Goal: Information Seeking & Learning: Check status

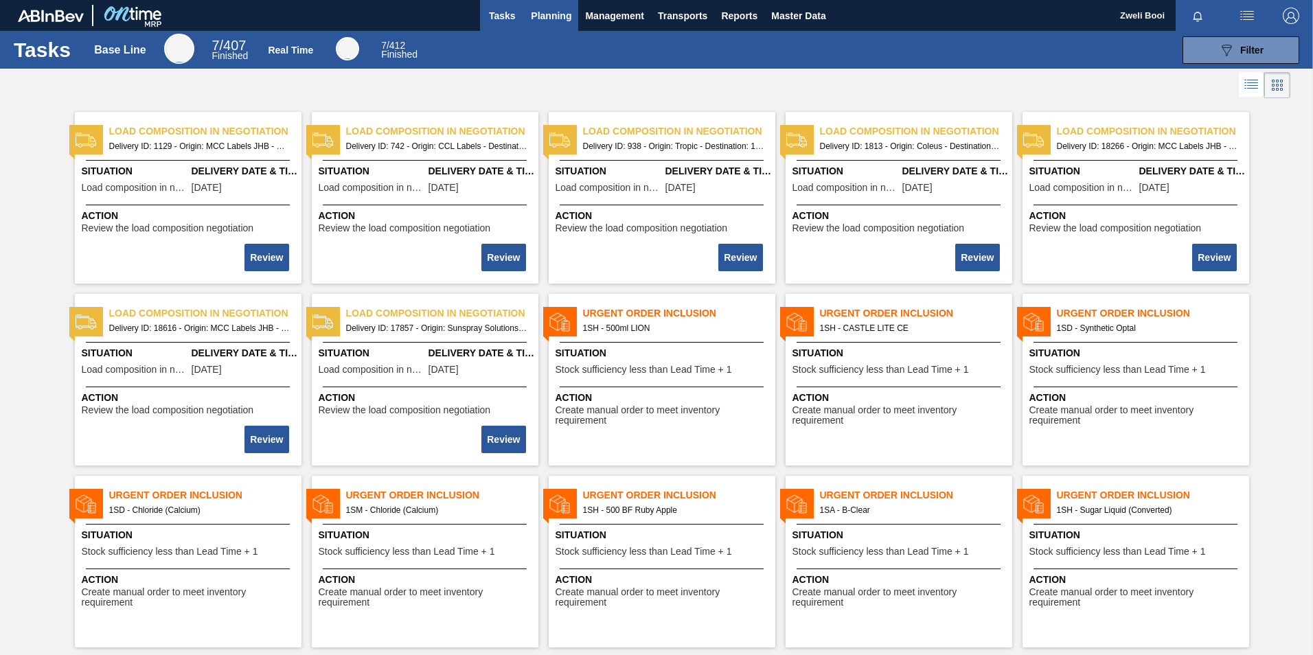
click at [537, 8] on span "Planning" at bounding box center [551, 16] width 41 height 16
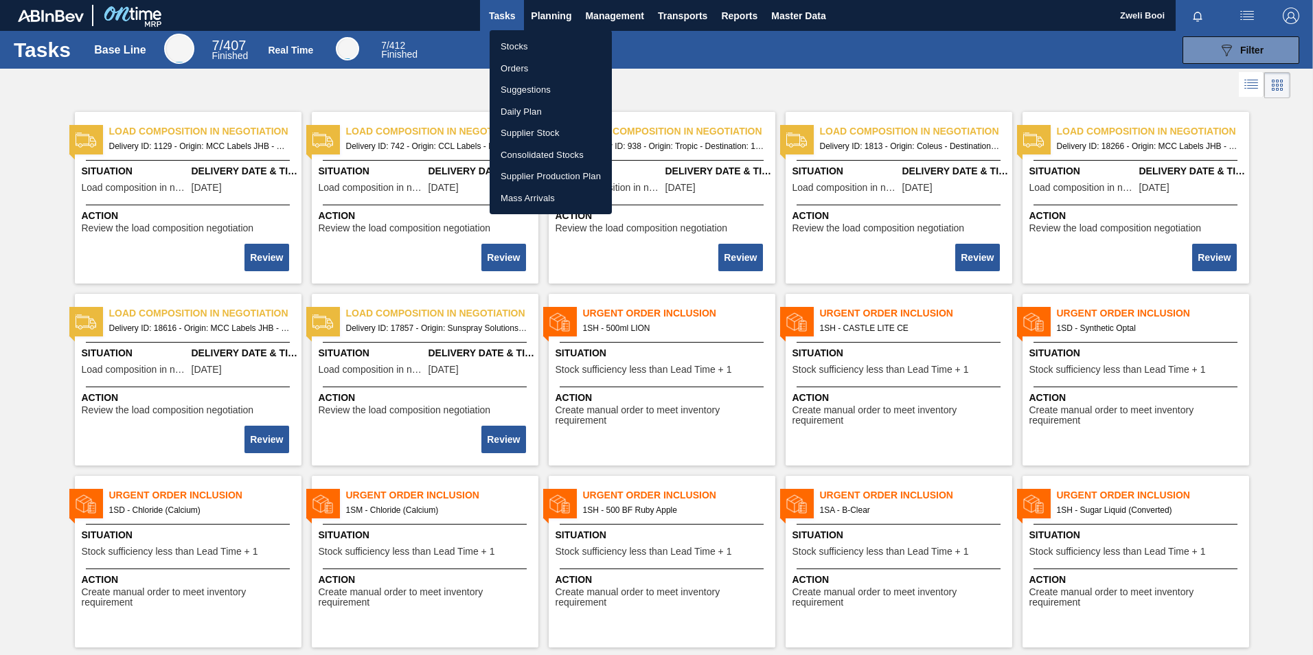
click at [537, 40] on li "Stocks" at bounding box center [551, 47] width 122 height 22
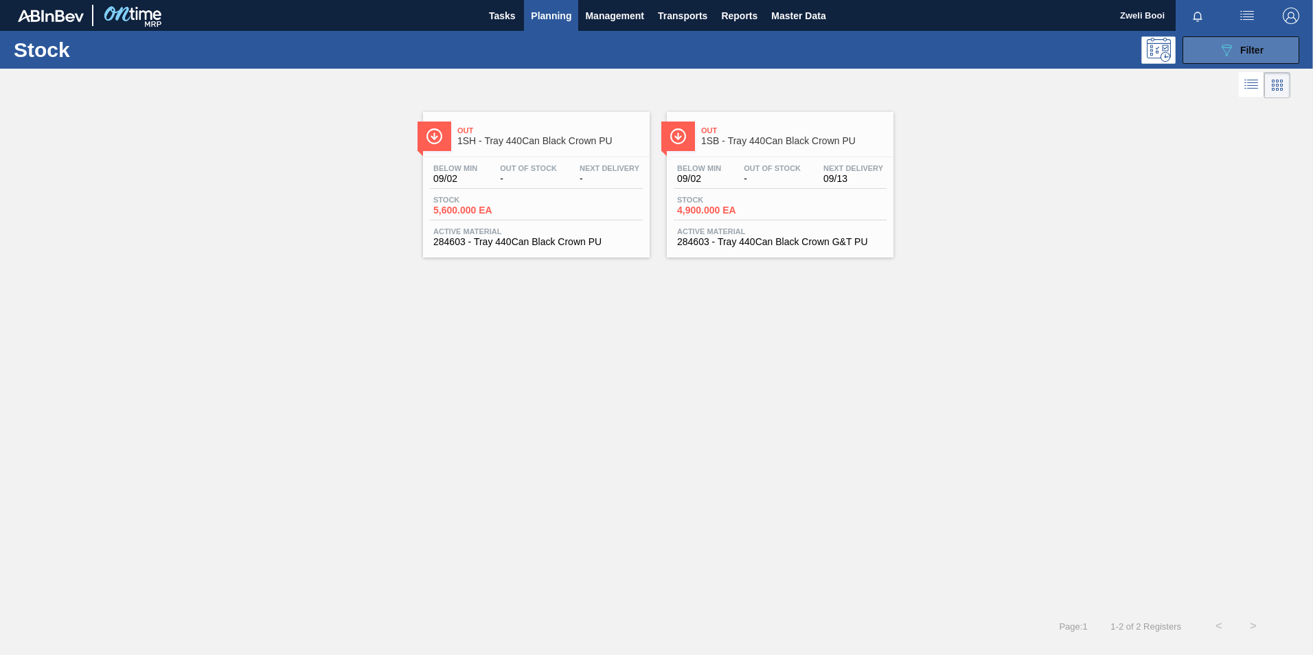
click at [1271, 46] on button "089F7B8B-B2A5-4AFE-B5C0-19BA573D28AC Filter" at bounding box center [1240, 49] width 117 height 27
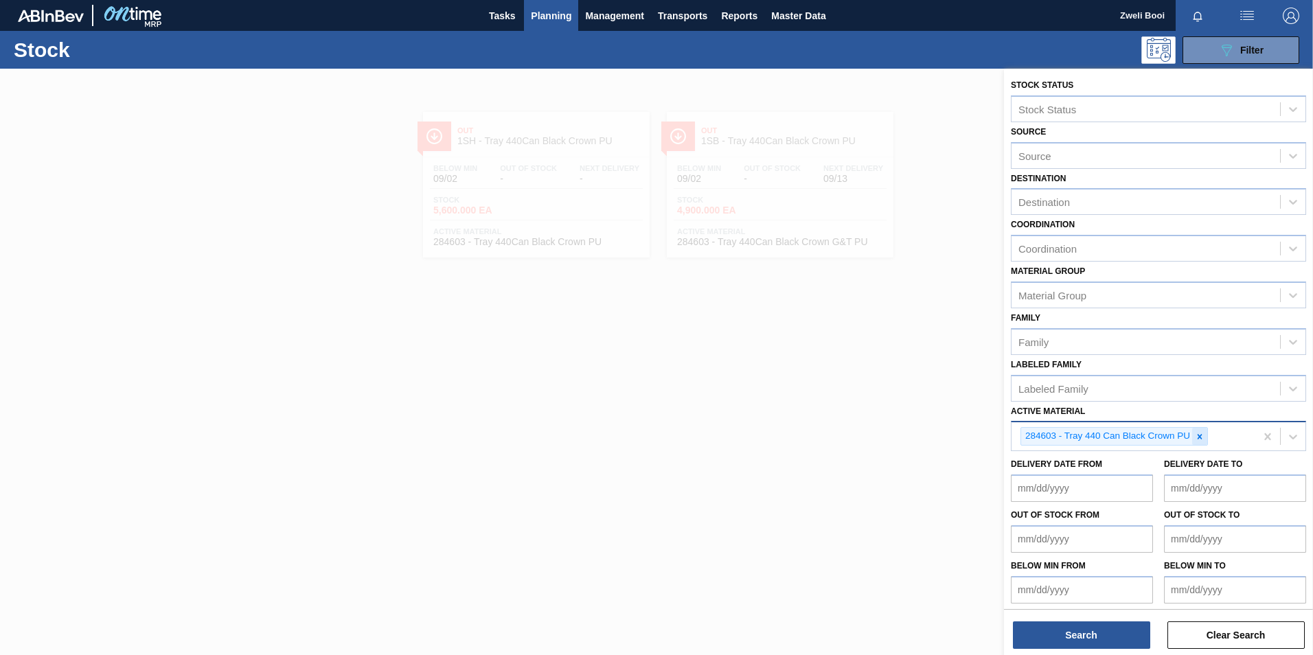
click at [1203, 431] on div at bounding box center [1199, 436] width 15 height 17
click at [1101, 431] on div "Active Material" at bounding box center [1145, 435] width 268 height 20
click at [1053, 430] on div "Active Material" at bounding box center [1051, 435] width 67 height 12
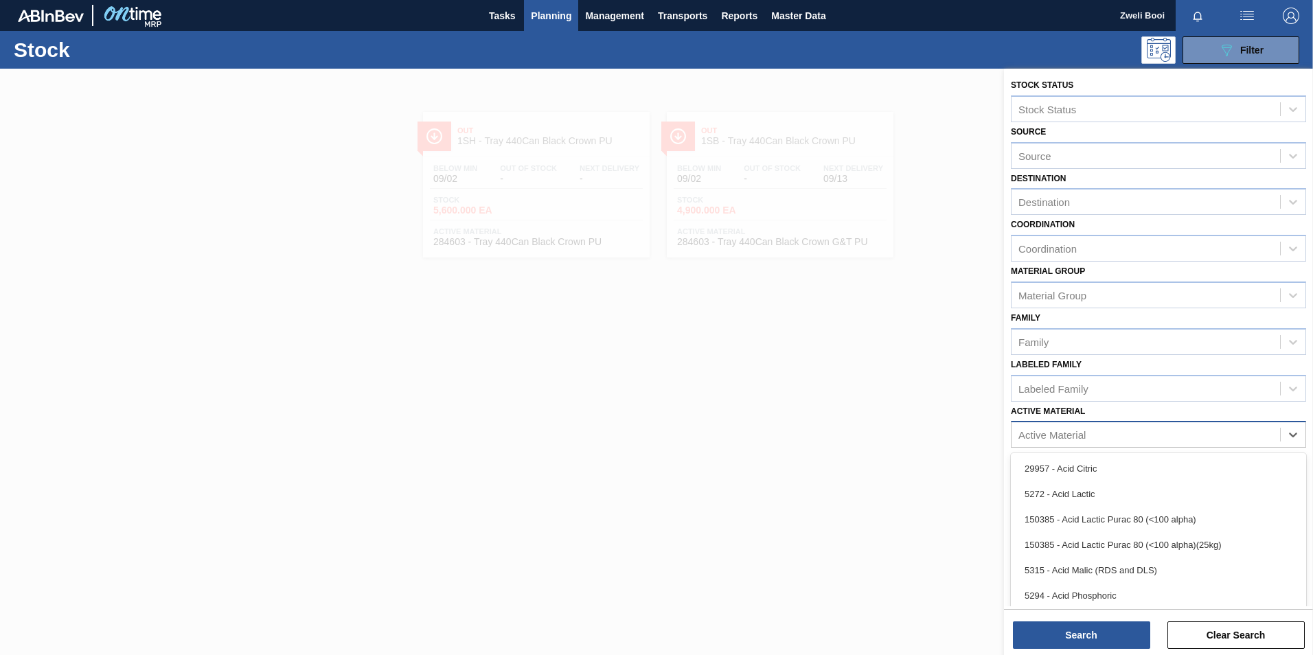
paste Material "279076"
type Material "279076"
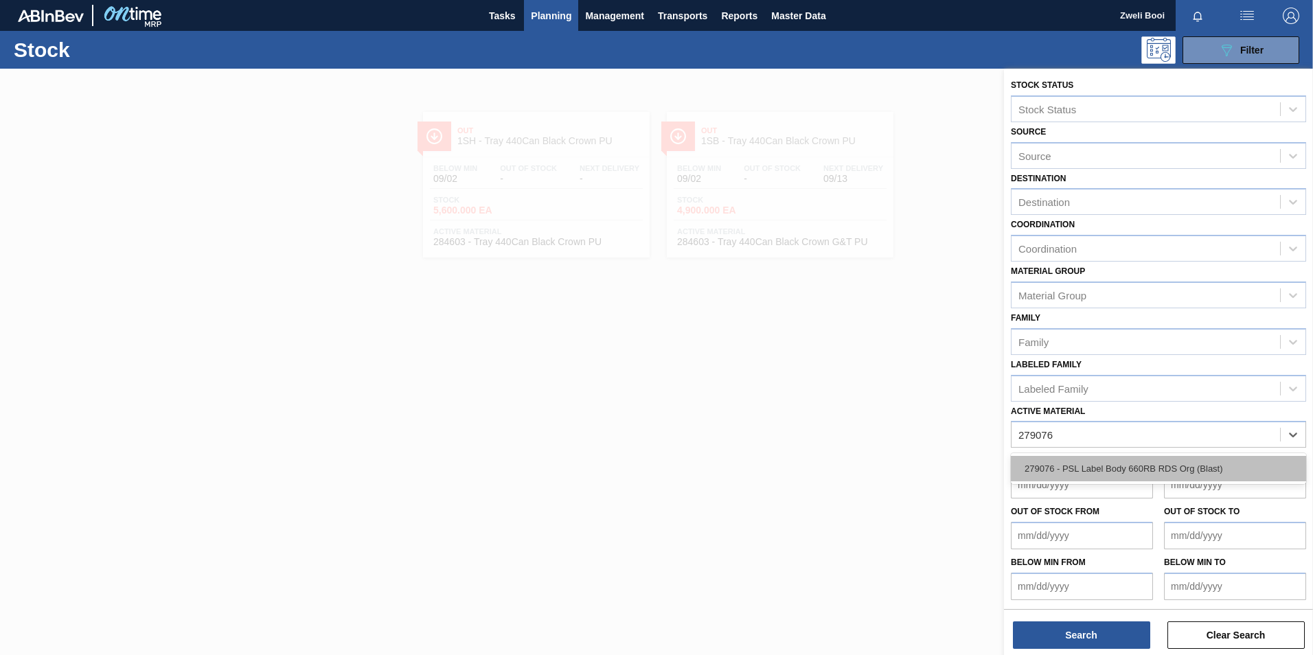
click at [1095, 463] on div "279076 - PSL Label Body 660RB RDS Org (Blast)" at bounding box center [1158, 468] width 295 height 25
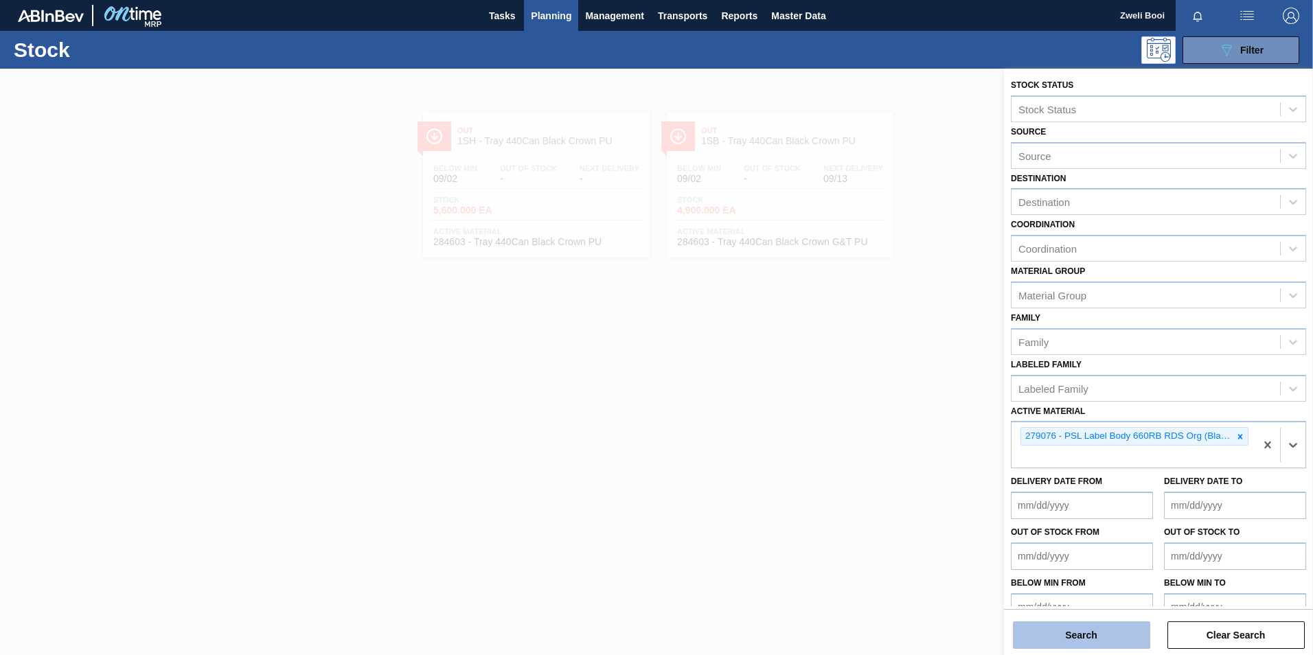
click at [1102, 637] on button "Search" at bounding box center [1081, 634] width 137 height 27
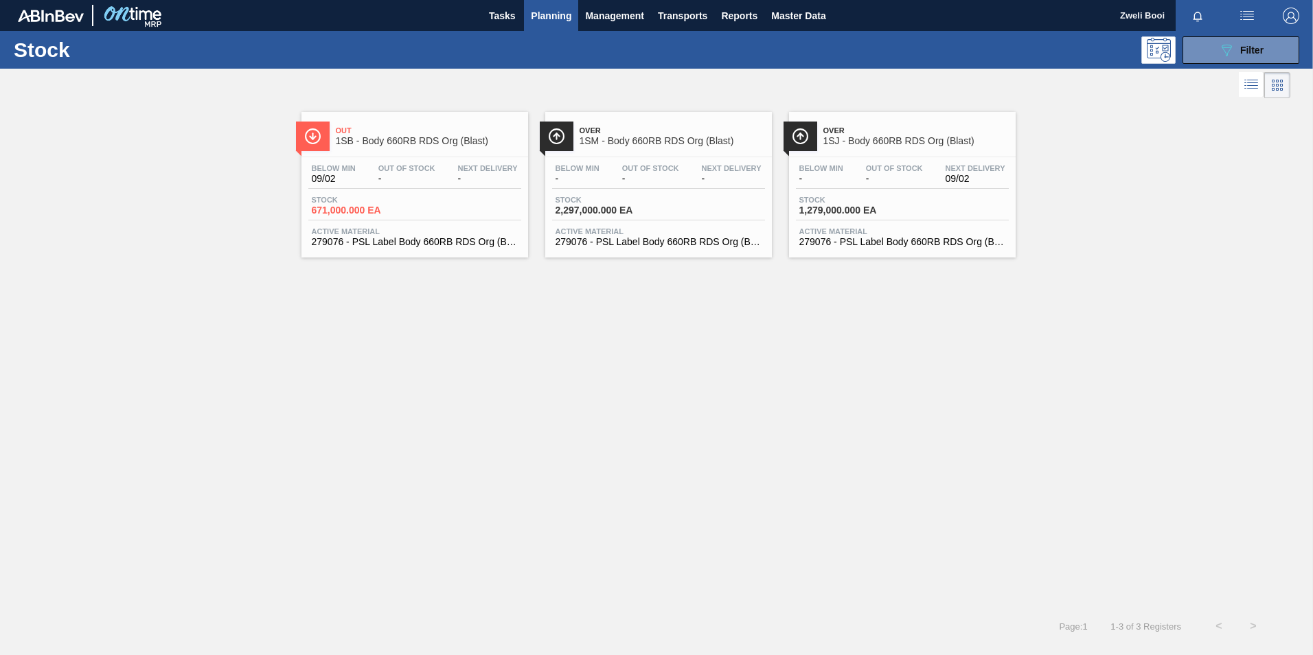
click at [393, 194] on div "Below Min 09/02 Out Of Stock - Next Delivery - Stock 671,000.000 EA Active Mate…" at bounding box center [414, 203] width 227 height 93
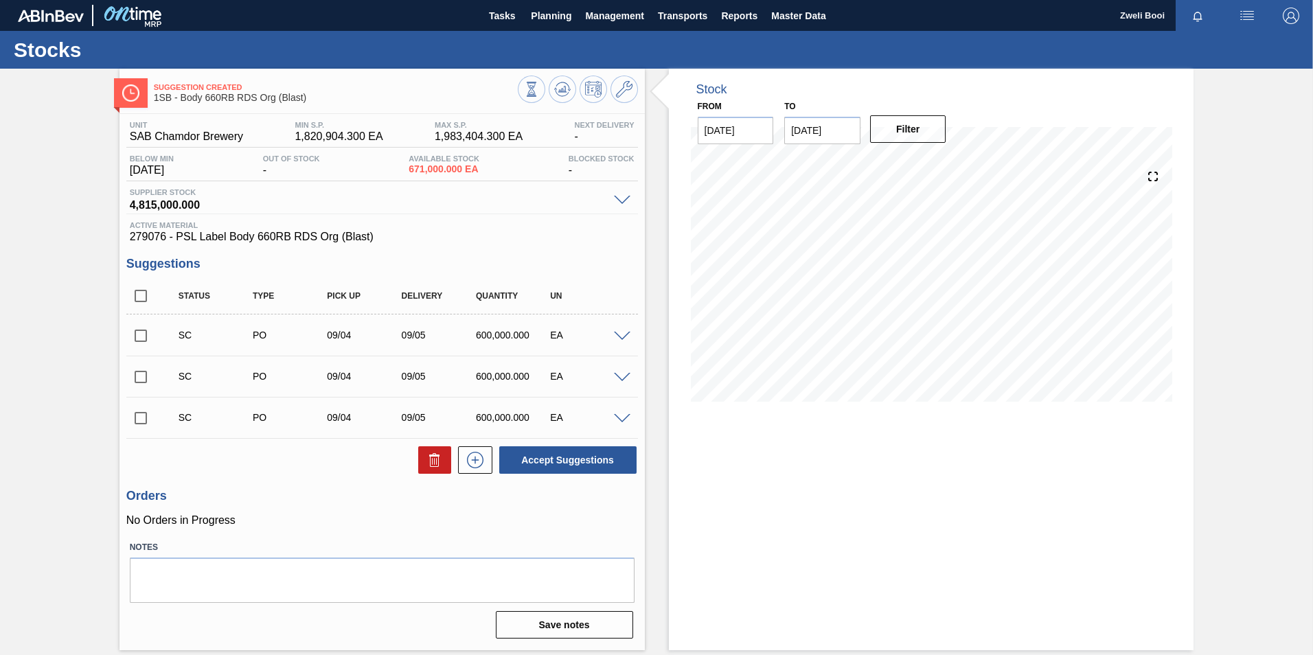
click at [134, 335] on input "checkbox" at bounding box center [140, 335] width 29 height 29
click at [144, 331] on input "checkbox" at bounding box center [140, 335] width 29 height 29
checkbox input "false"
click at [547, 17] on span "Planning" at bounding box center [551, 16] width 41 height 16
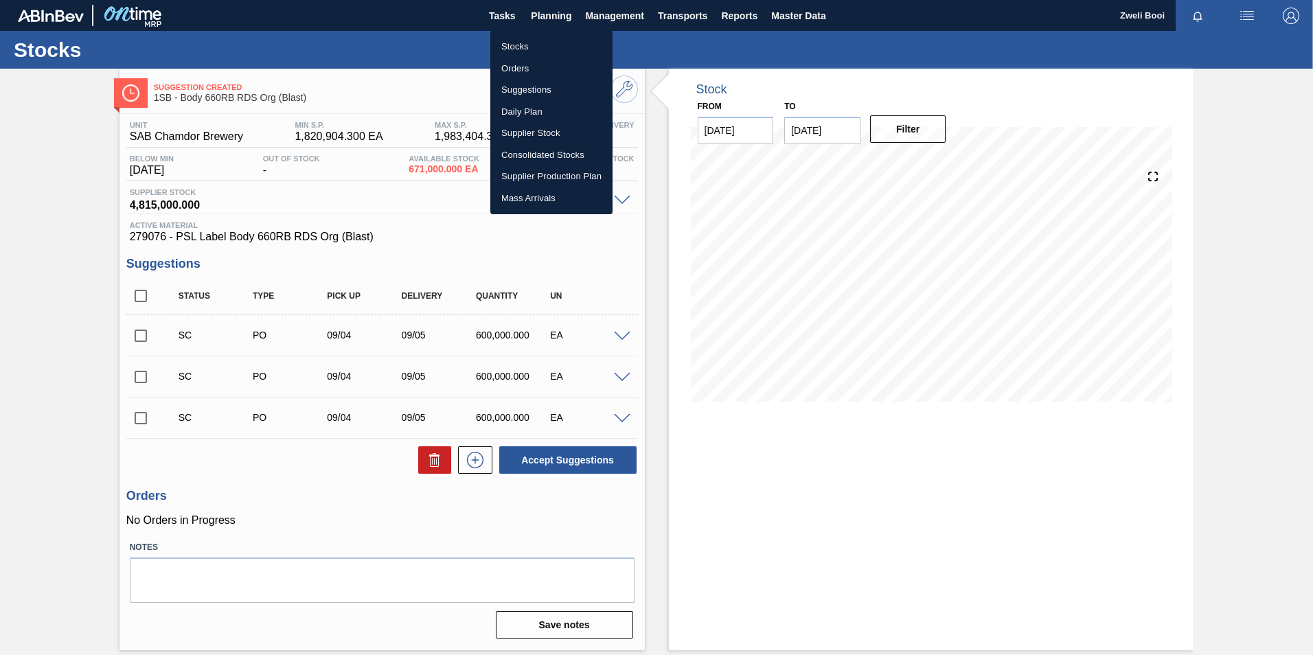
drag, startPoint x: 527, startPoint y: 43, endPoint x: 827, endPoint y: 654, distance: 681.2
click at [527, 43] on li "Stocks" at bounding box center [551, 47] width 122 height 22
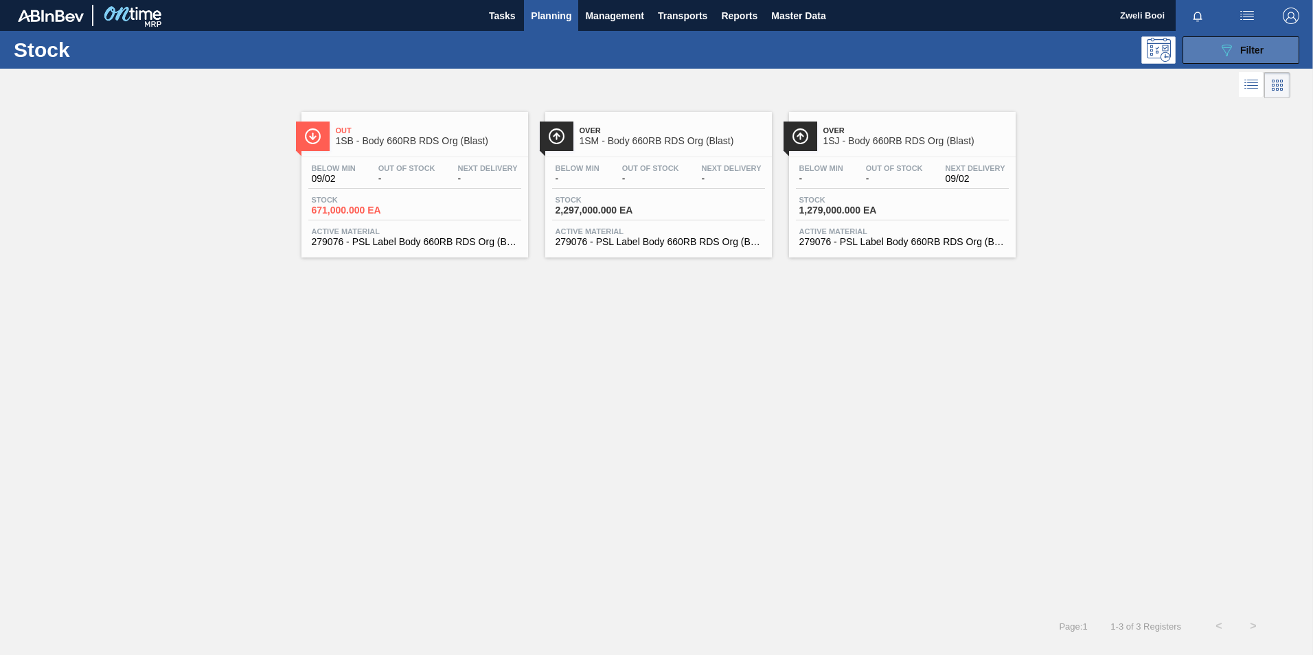
click at [1253, 45] on span "Filter" at bounding box center [1251, 50] width 23 height 11
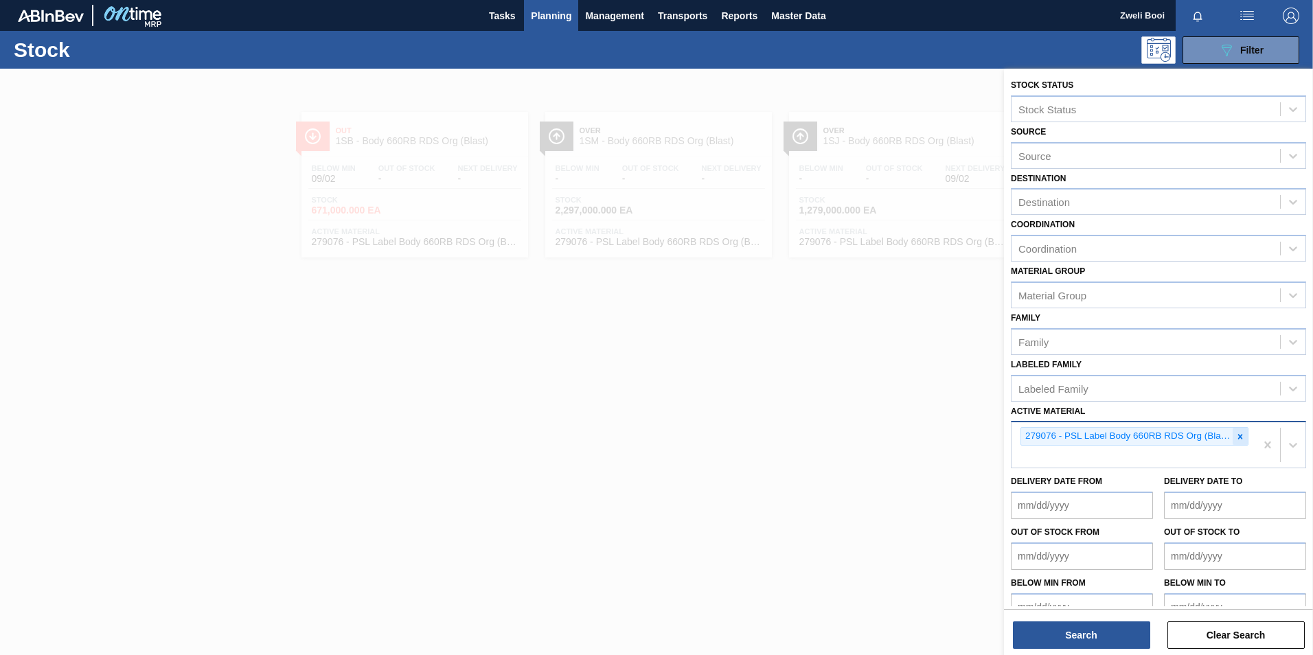
click at [1238, 437] on icon at bounding box center [1240, 436] width 5 height 5
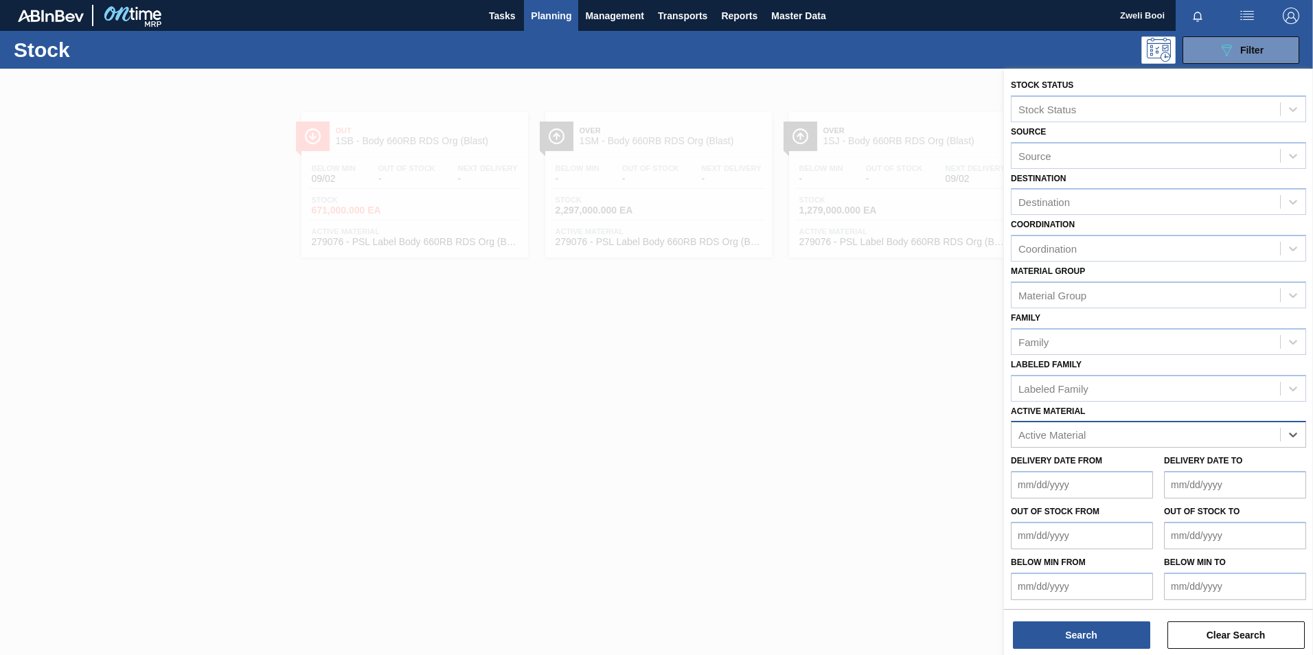
paste Material "284182"
type Material "284182"
click at [1155, 470] on div "284182 - Label Neck 660RB RDS P (ABV)" at bounding box center [1158, 468] width 295 height 25
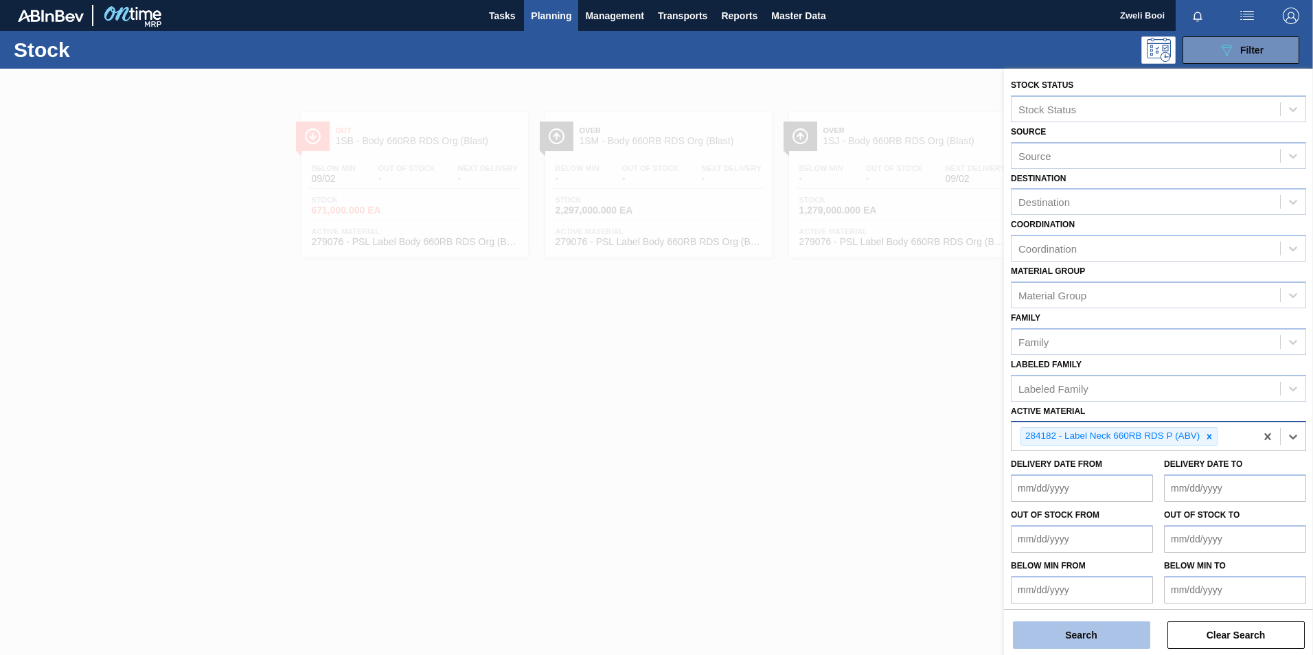
click at [1106, 637] on button "Search" at bounding box center [1081, 634] width 137 height 27
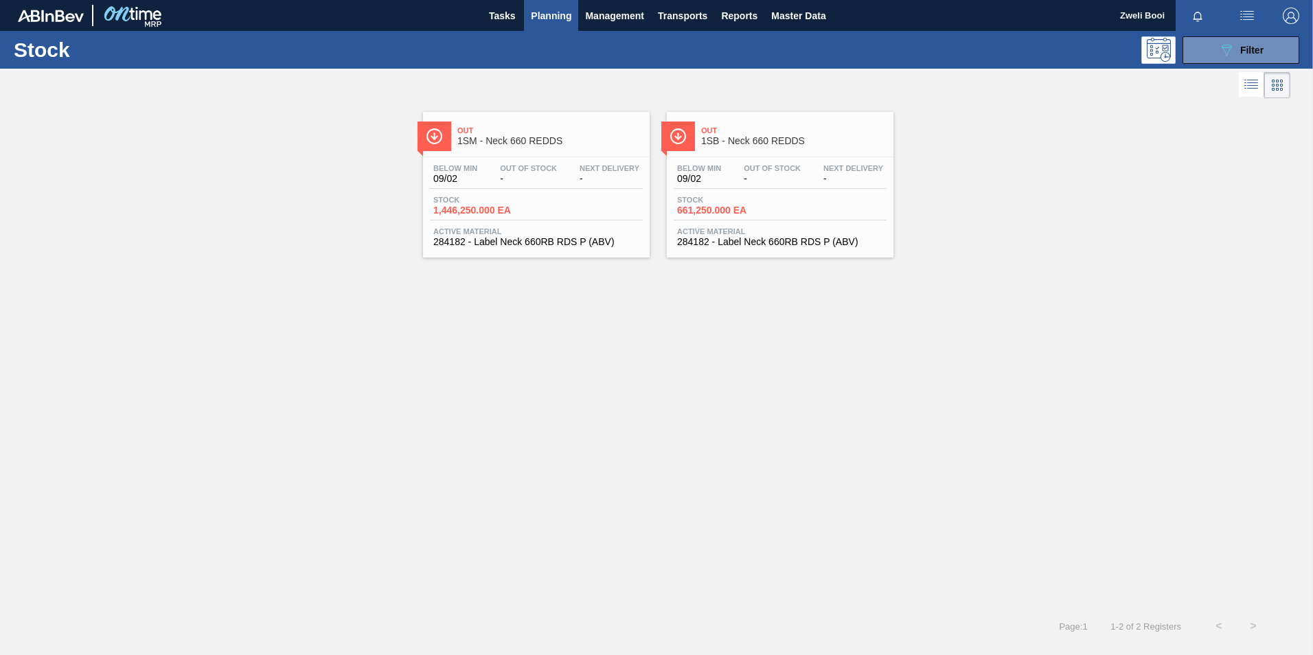
click at [762, 183] on span "-" at bounding box center [772, 179] width 57 height 10
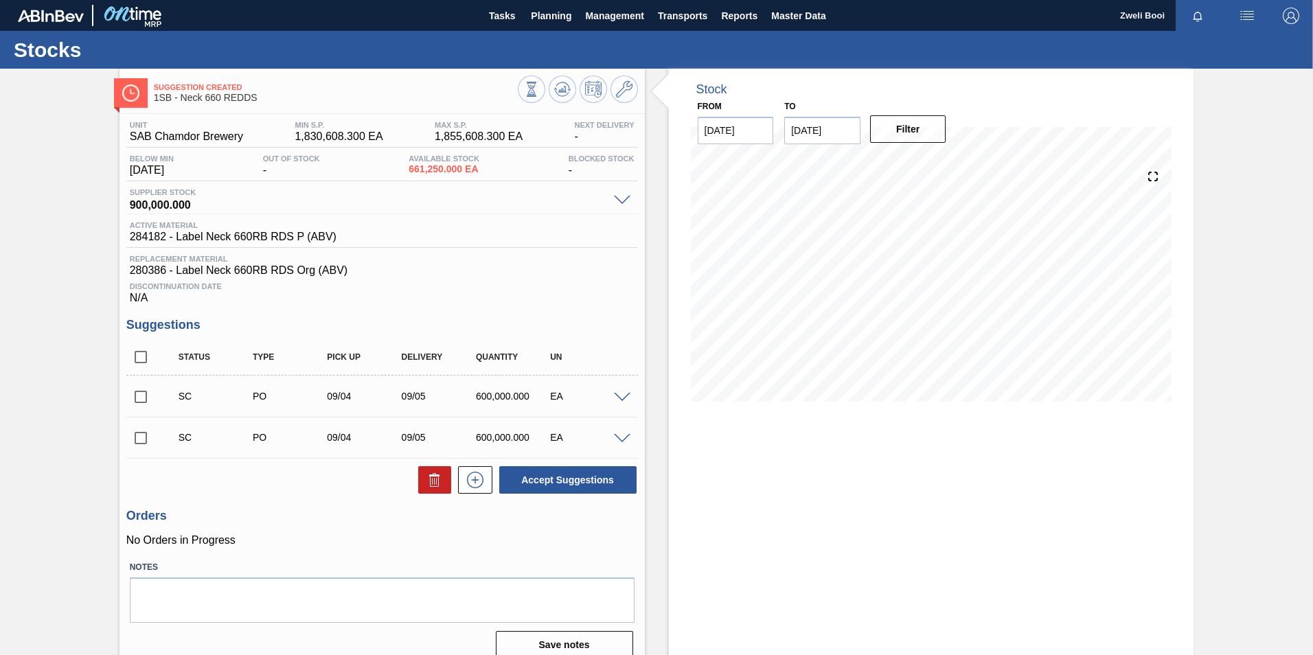
click at [136, 396] on input "checkbox" at bounding box center [140, 396] width 29 height 29
click at [142, 392] on input "checkbox" at bounding box center [140, 396] width 29 height 29
checkbox input "false"
click at [534, 10] on span "Planning" at bounding box center [551, 16] width 41 height 16
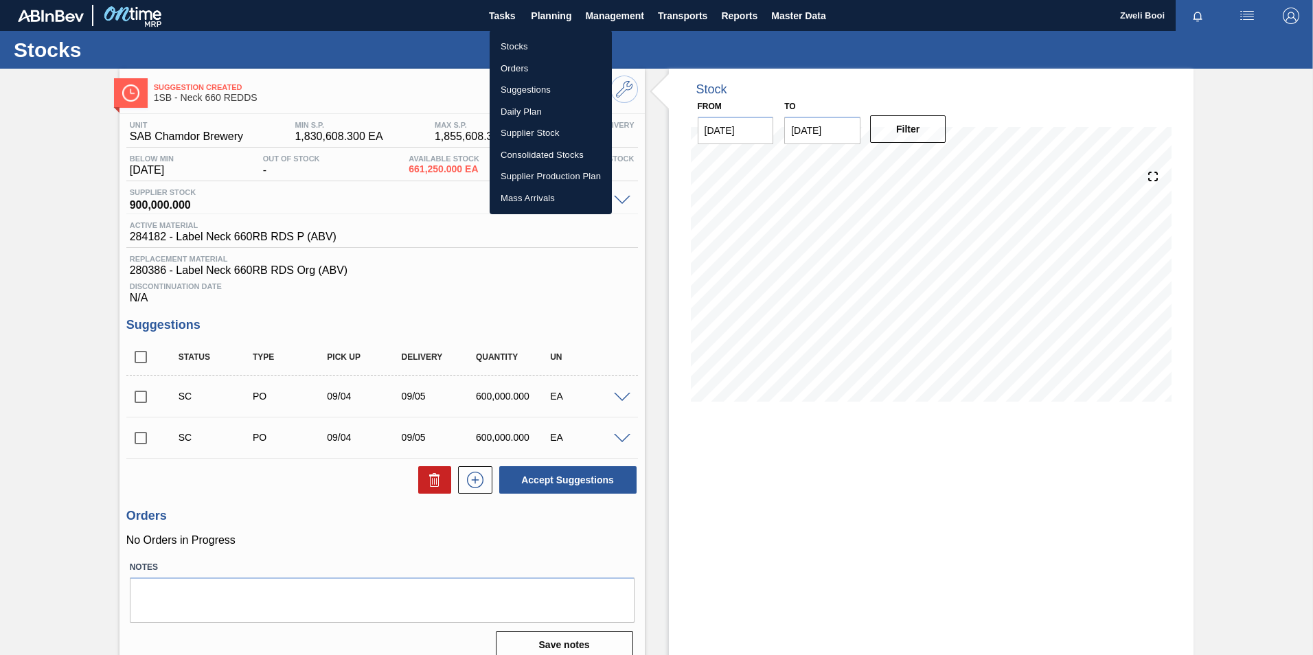
click at [529, 33] on ul "Stocks Orders Suggestions Daily Plan Supplier Stock Consolidated Stocks Supplie…" at bounding box center [551, 122] width 122 height 184
click at [531, 44] on li "Stocks" at bounding box center [551, 47] width 122 height 22
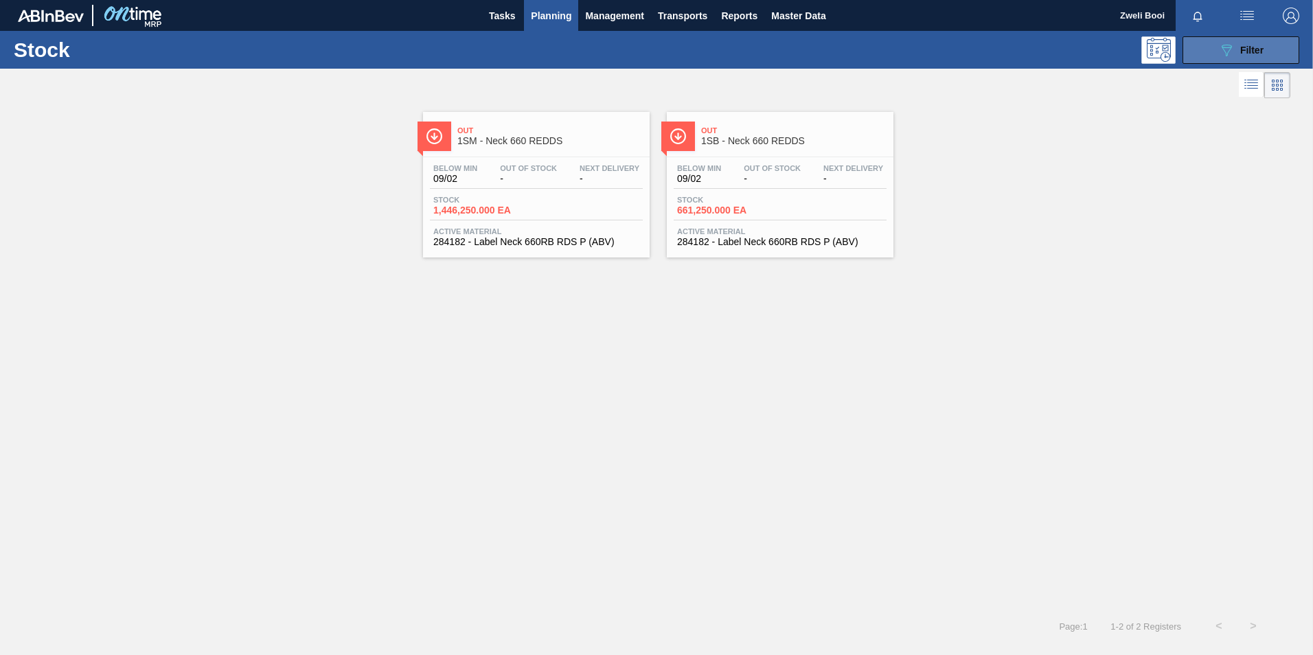
click at [1255, 46] on span "Filter" at bounding box center [1251, 50] width 23 height 11
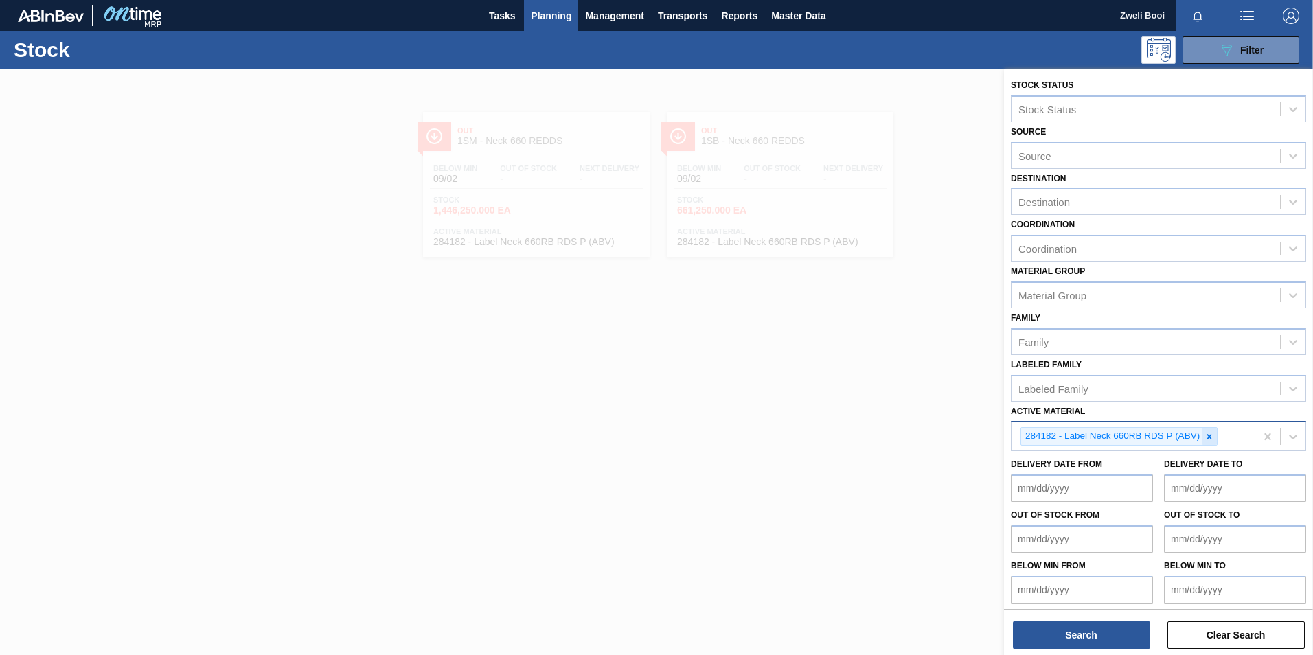
click at [1209, 441] on icon at bounding box center [1209, 437] width 10 height 10
click at [1209, 438] on icon at bounding box center [1209, 436] width 5 height 5
paste Material "279074"
type Material "279074"
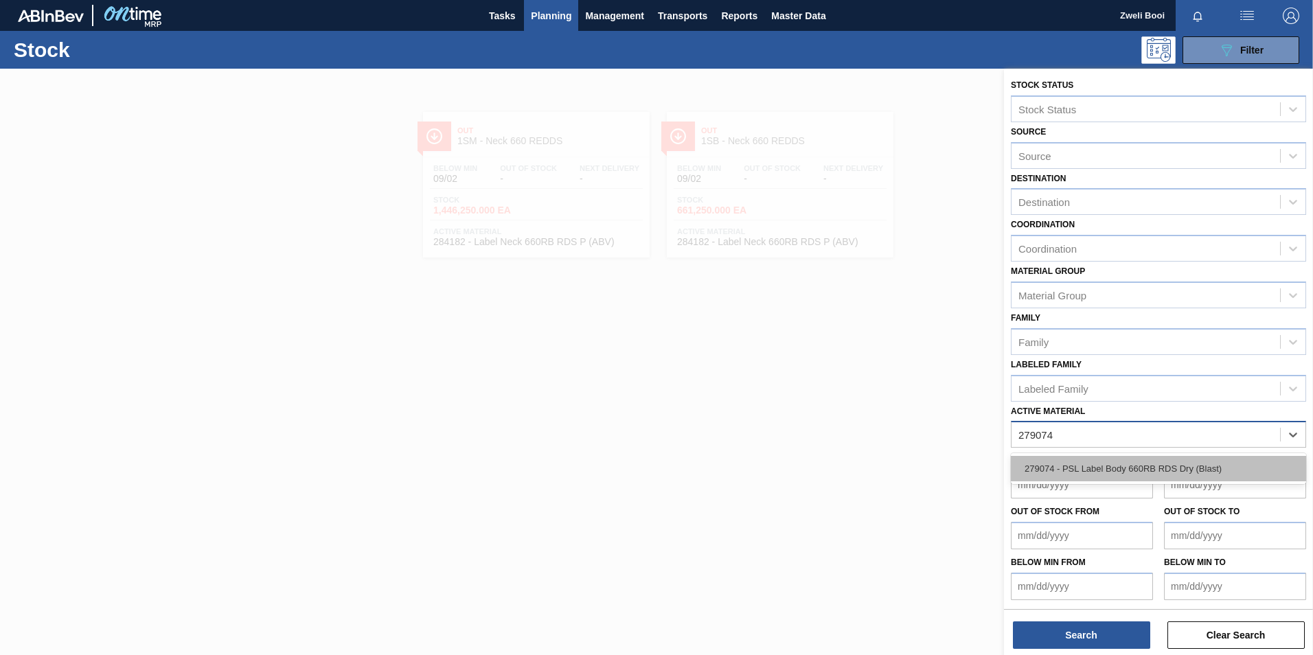
click at [1147, 464] on div "279074 - PSL Label Body 660RB RDS Dry (Blast)" at bounding box center [1158, 468] width 295 height 25
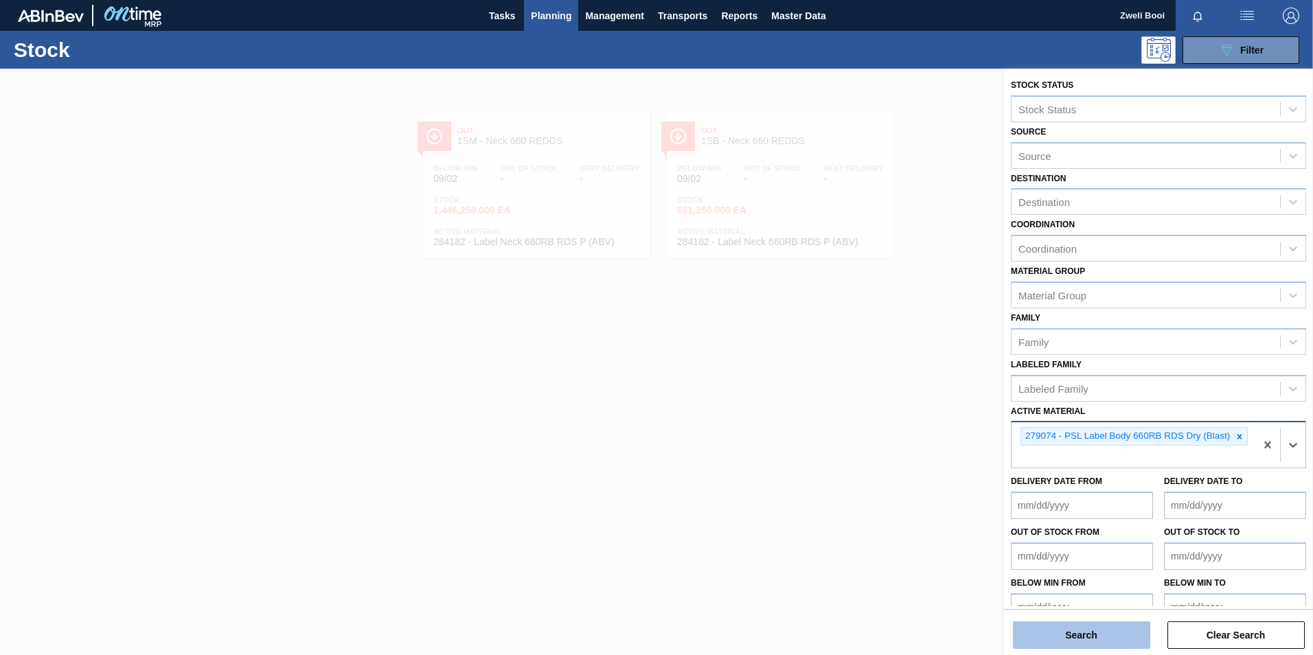
click at [1072, 637] on button "Search" at bounding box center [1081, 634] width 137 height 27
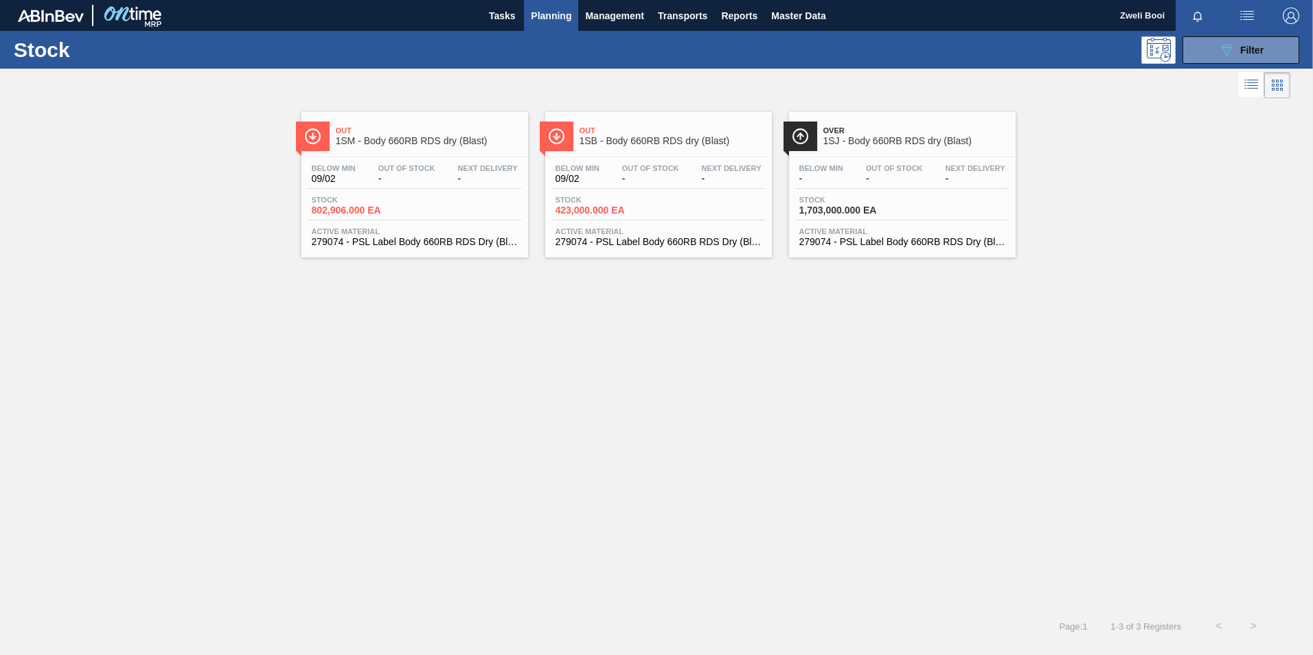
click at [662, 184] on div "Below Min 09/02 Out Of Stock - Next Delivery -" at bounding box center [658, 176] width 213 height 25
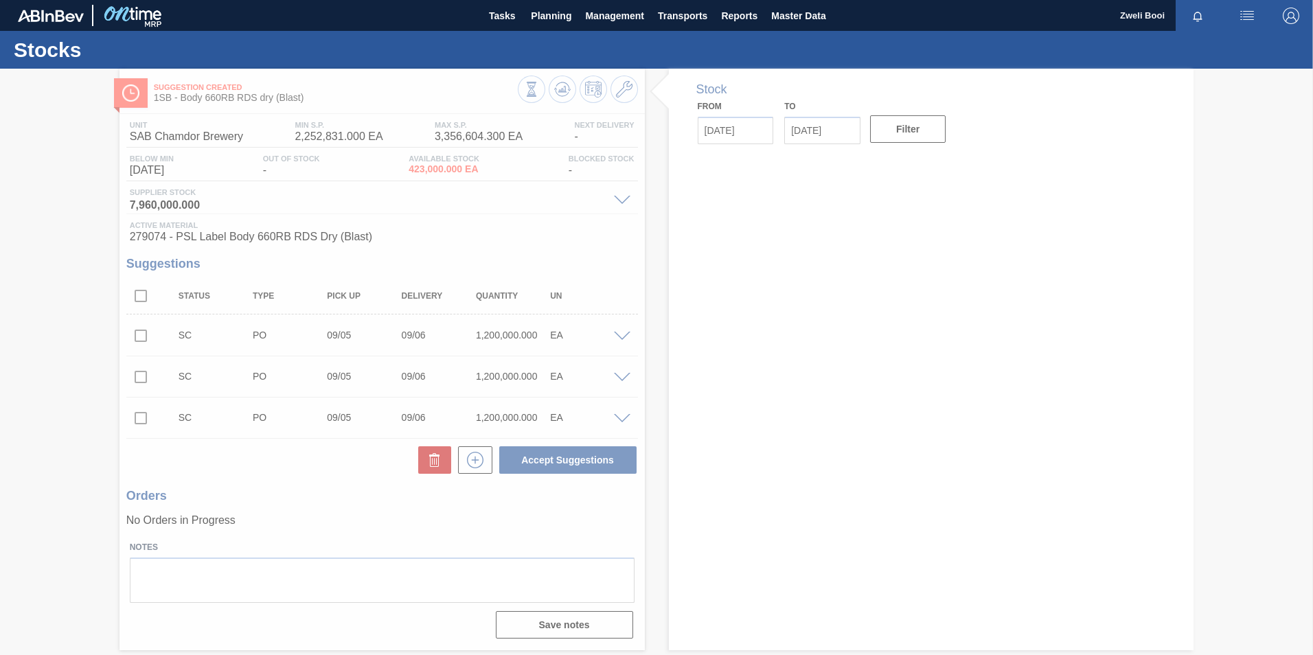
type input "[DATE]"
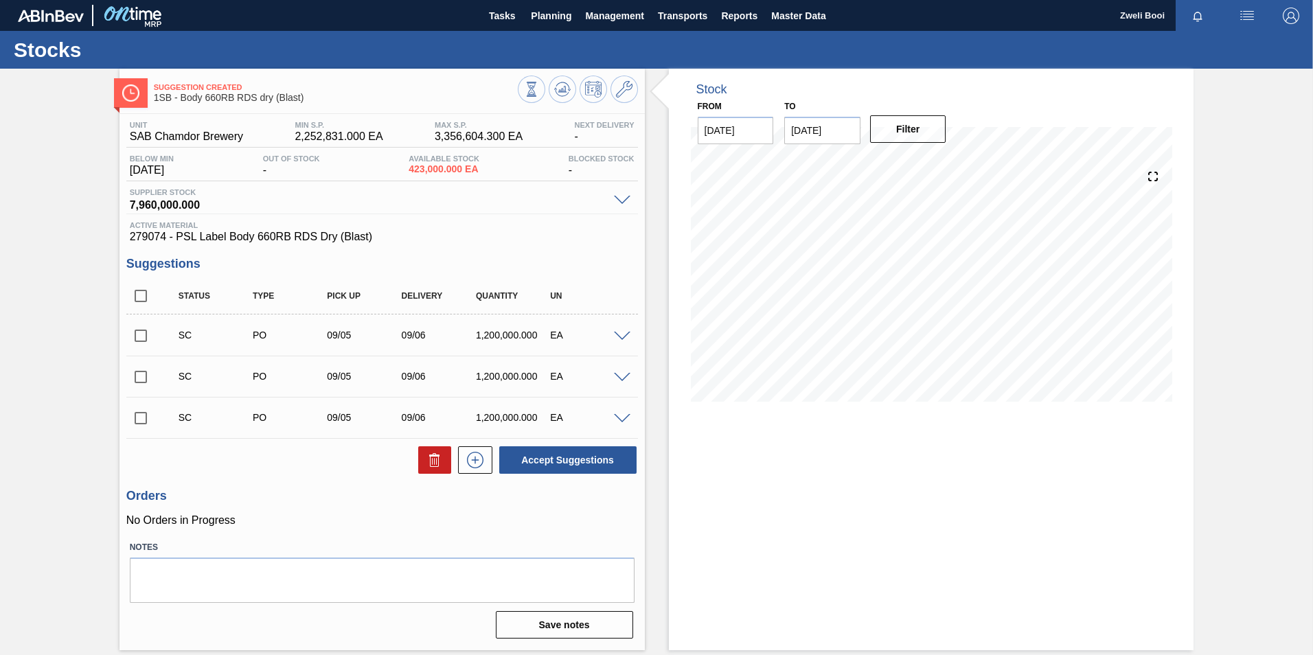
click at [622, 335] on span at bounding box center [622, 337] width 16 height 10
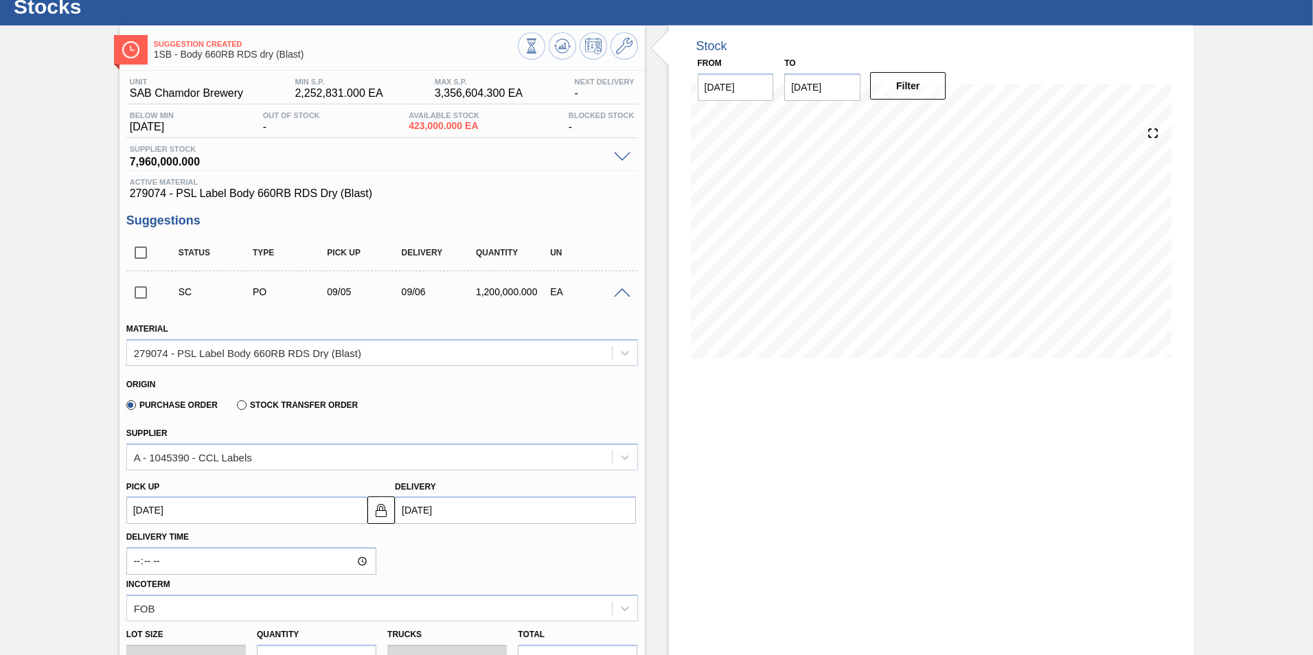
scroll to position [137, 0]
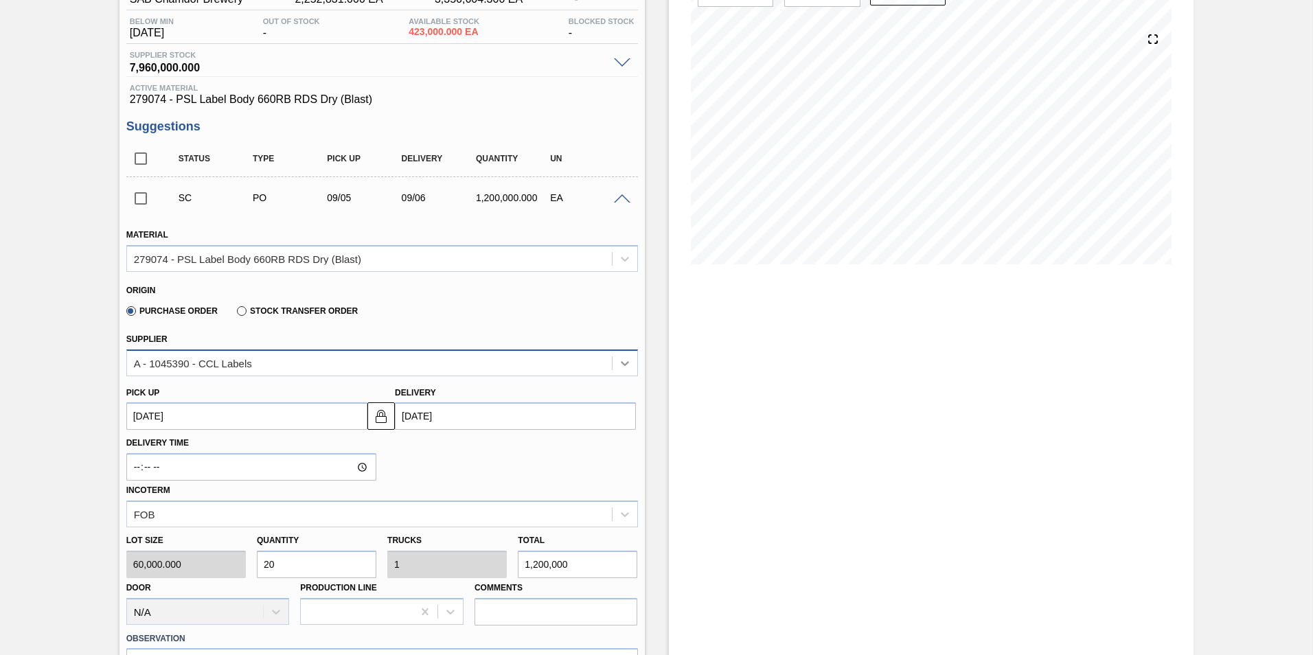
click at [616, 365] on div at bounding box center [625, 363] width 25 height 25
click at [615, 368] on div at bounding box center [625, 363] width 25 height 25
click at [621, 201] on span at bounding box center [622, 199] width 16 height 10
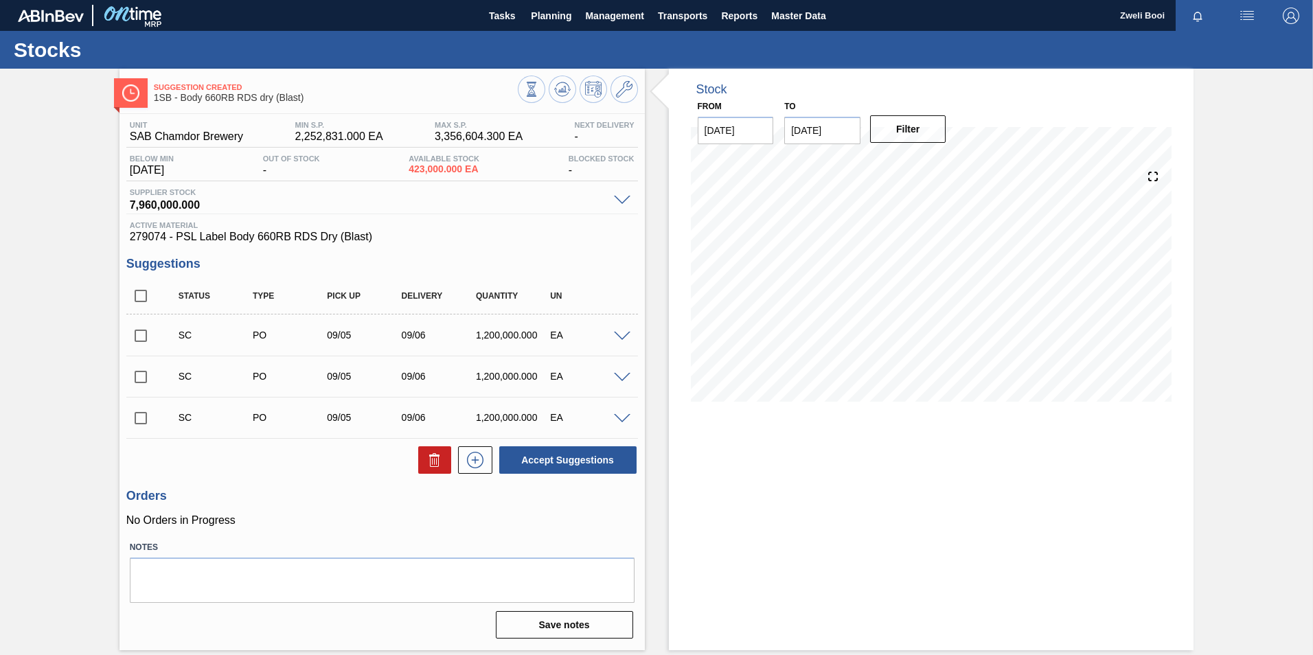
scroll to position [0, 0]
click at [545, 19] on span "Planning" at bounding box center [551, 16] width 41 height 16
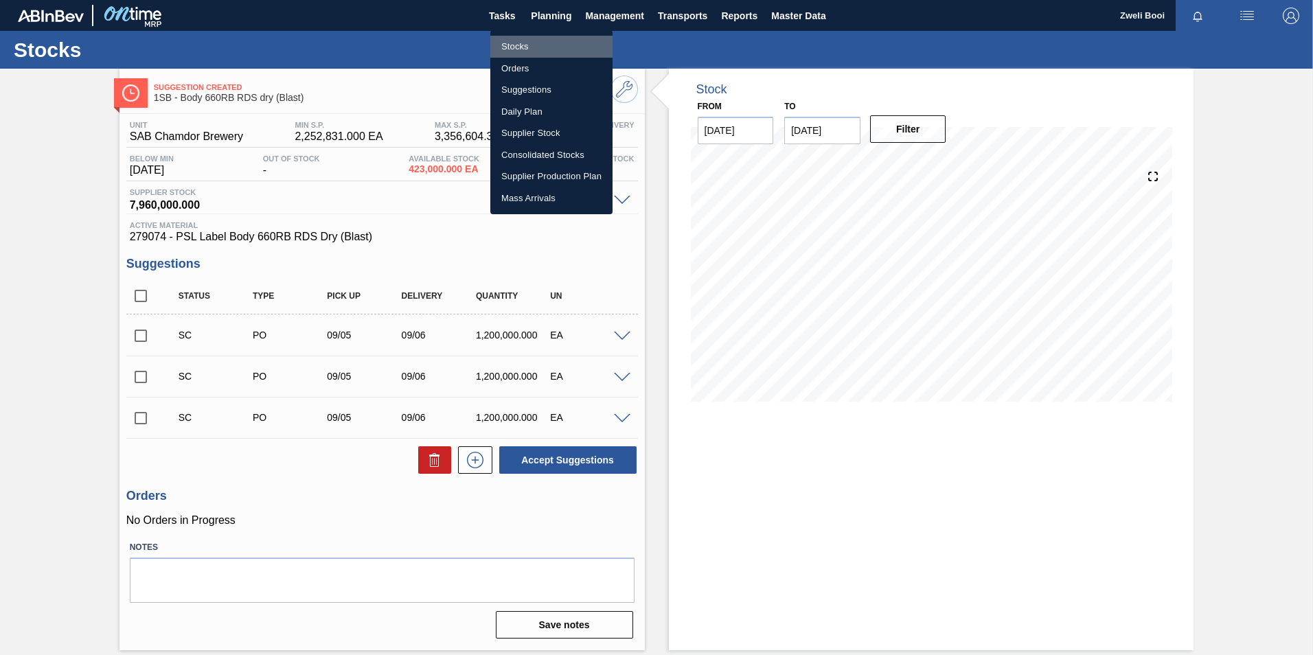
click at [538, 37] on li "Stocks" at bounding box center [551, 47] width 122 height 22
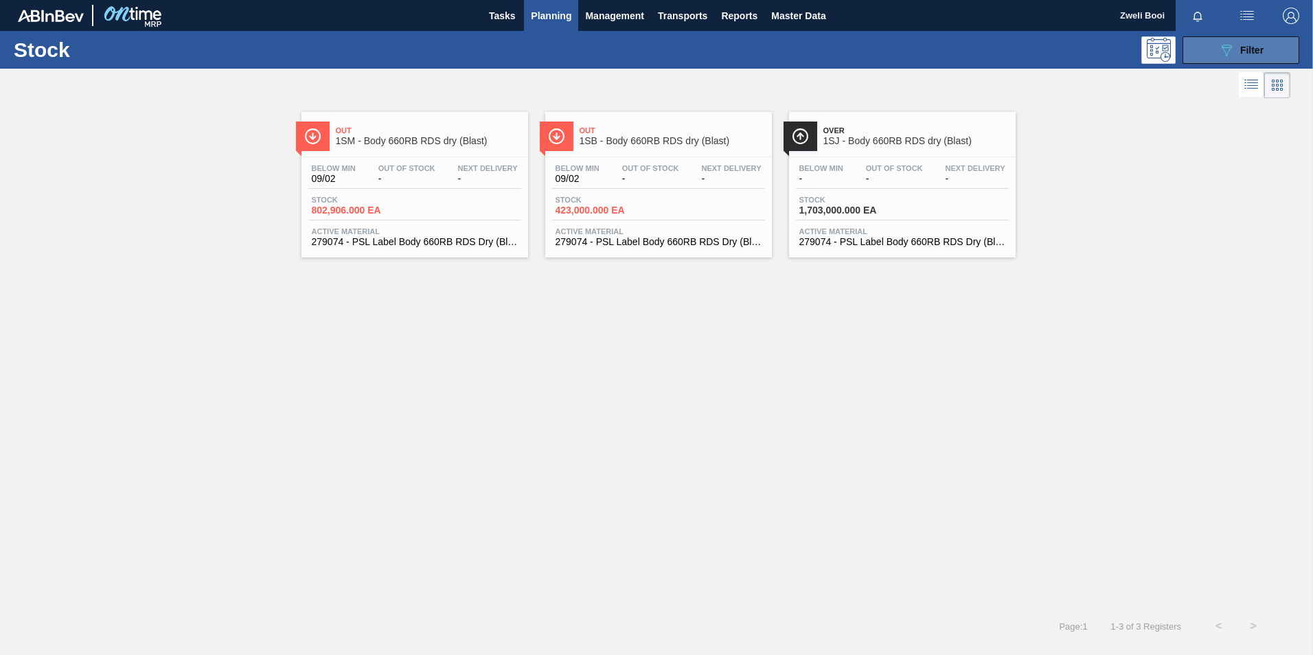
click at [1257, 43] on div "089F7B8B-B2A5-4AFE-B5C0-19BA573D28AC Filter" at bounding box center [1240, 50] width 45 height 16
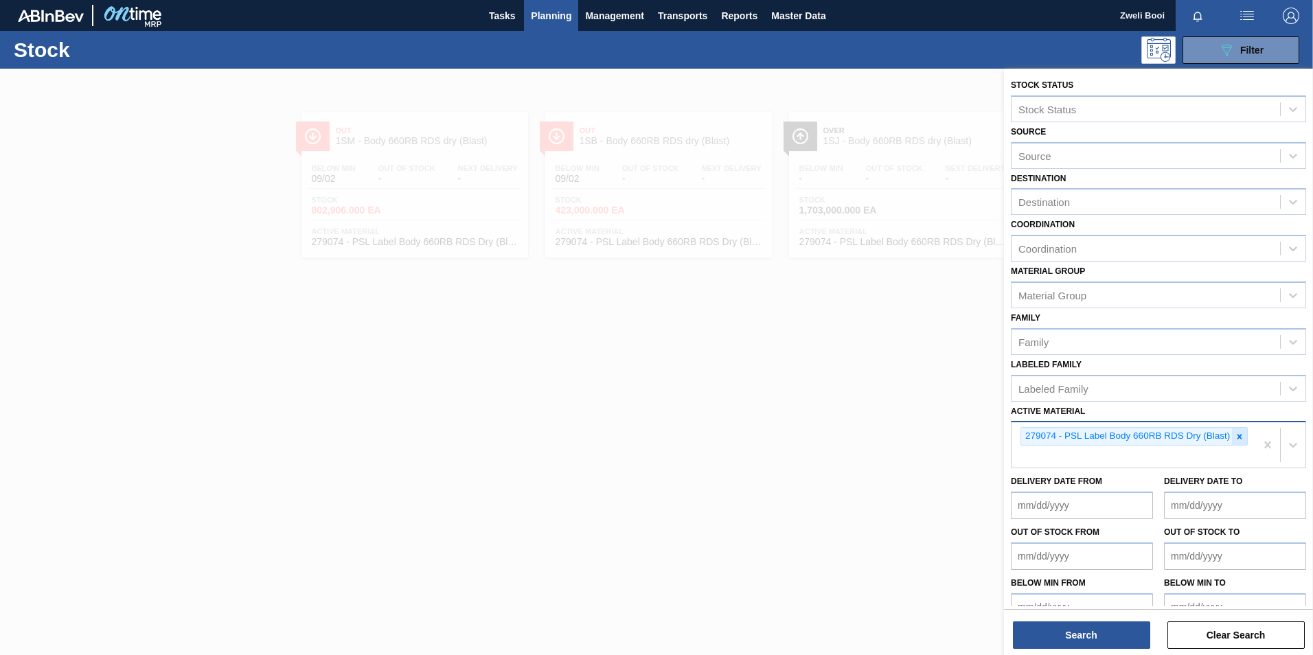
click at [1235, 434] on icon at bounding box center [1240, 437] width 10 height 10
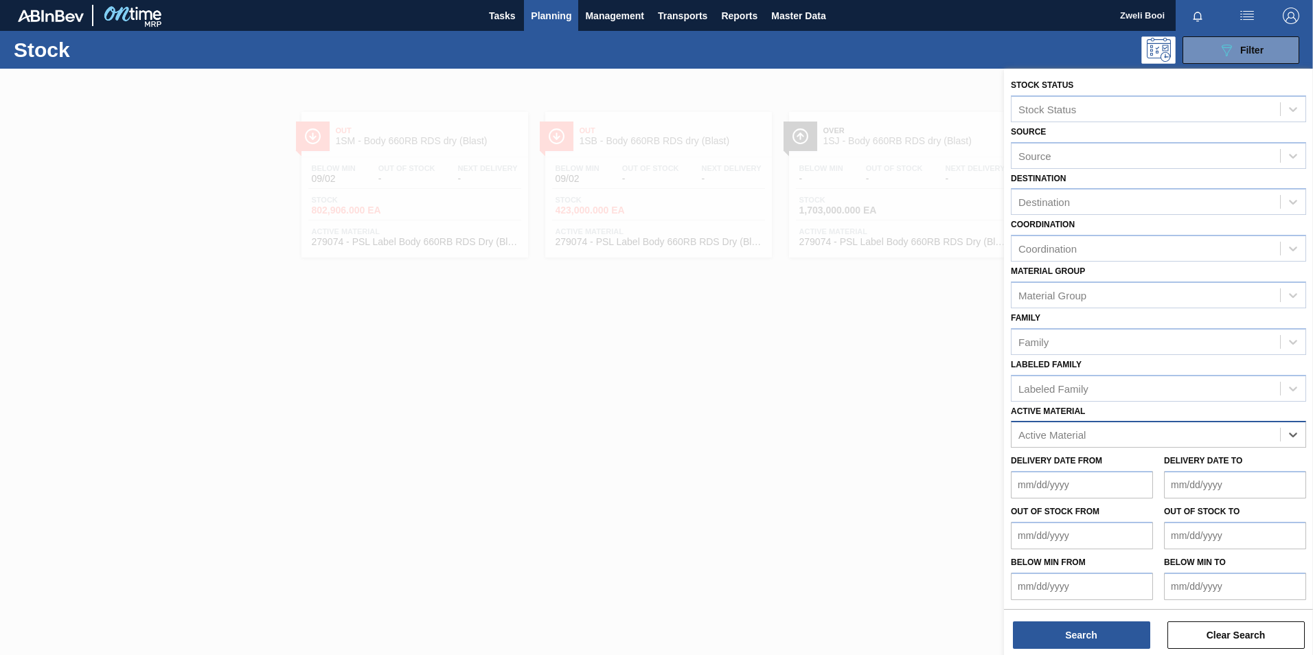
paste Material "279073"
type Material "279073"
click at [1113, 468] on div "279073 - Label Neck 660RB RDS Dry (Blast)" at bounding box center [1158, 468] width 295 height 25
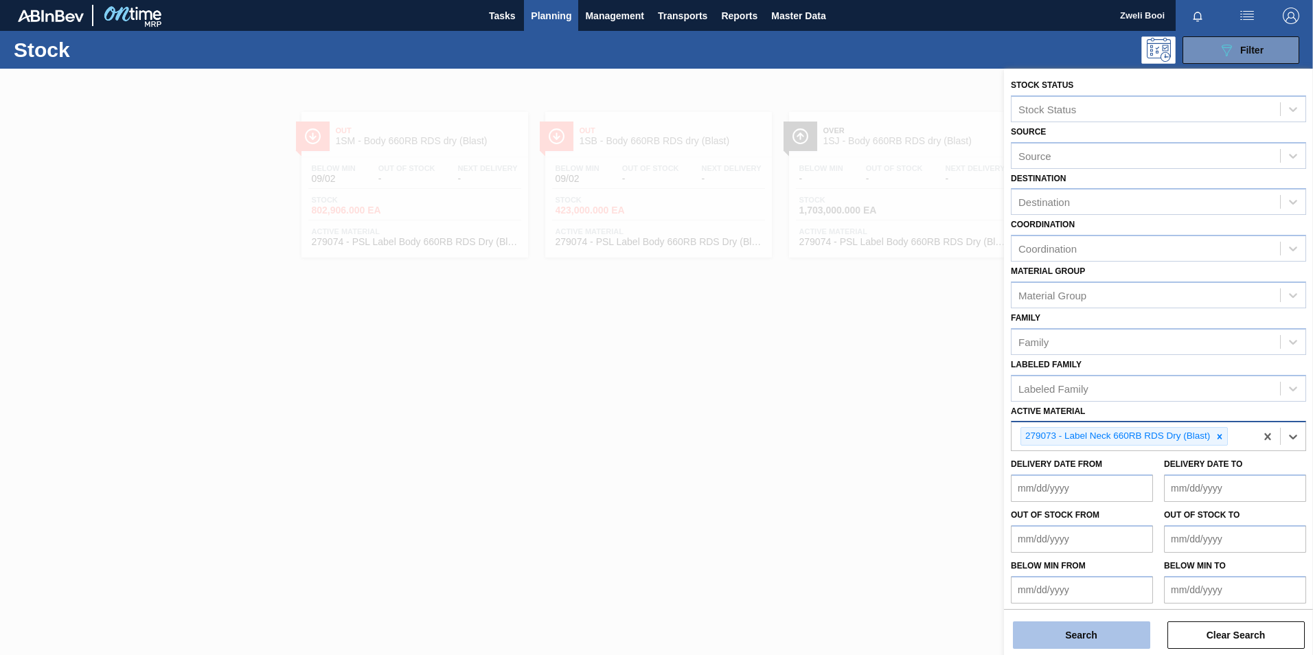
click at [1115, 639] on button "Search" at bounding box center [1081, 634] width 137 height 27
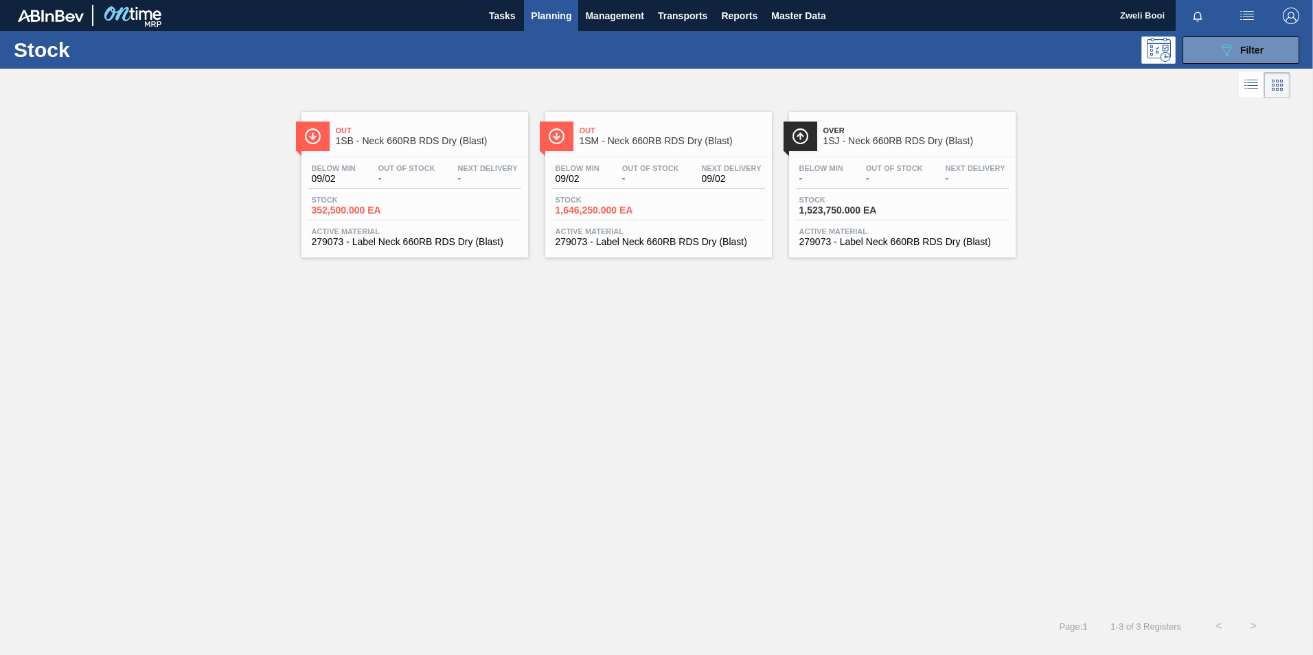
click at [479, 221] on div "Below Min 09/02 Out Of Stock - Next Delivery - Stock 352,500.000 EA Active Mate…" at bounding box center [414, 203] width 227 height 93
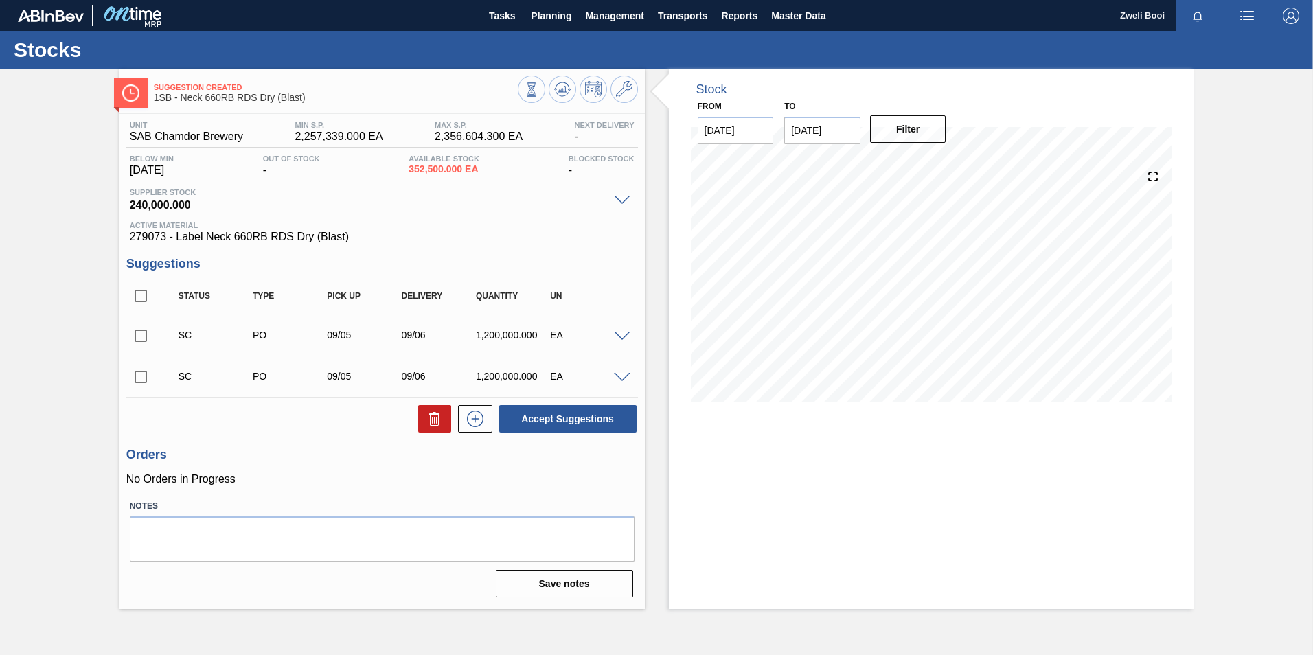
click at [146, 339] on input "checkbox" at bounding box center [140, 335] width 29 height 29
click at [138, 334] on input "checkbox" at bounding box center [140, 335] width 29 height 29
checkbox input "false"
click at [538, 17] on span "Planning" at bounding box center [551, 16] width 41 height 16
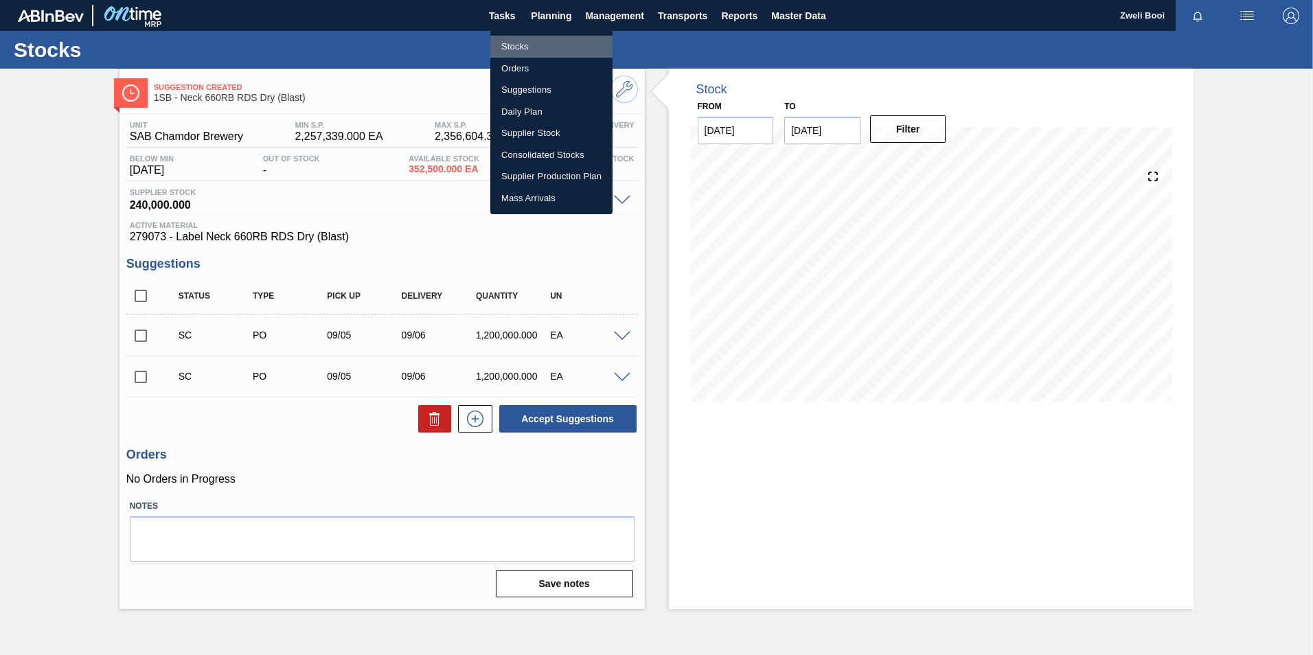
click at [528, 43] on li "Stocks" at bounding box center [551, 47] width 122 height 22
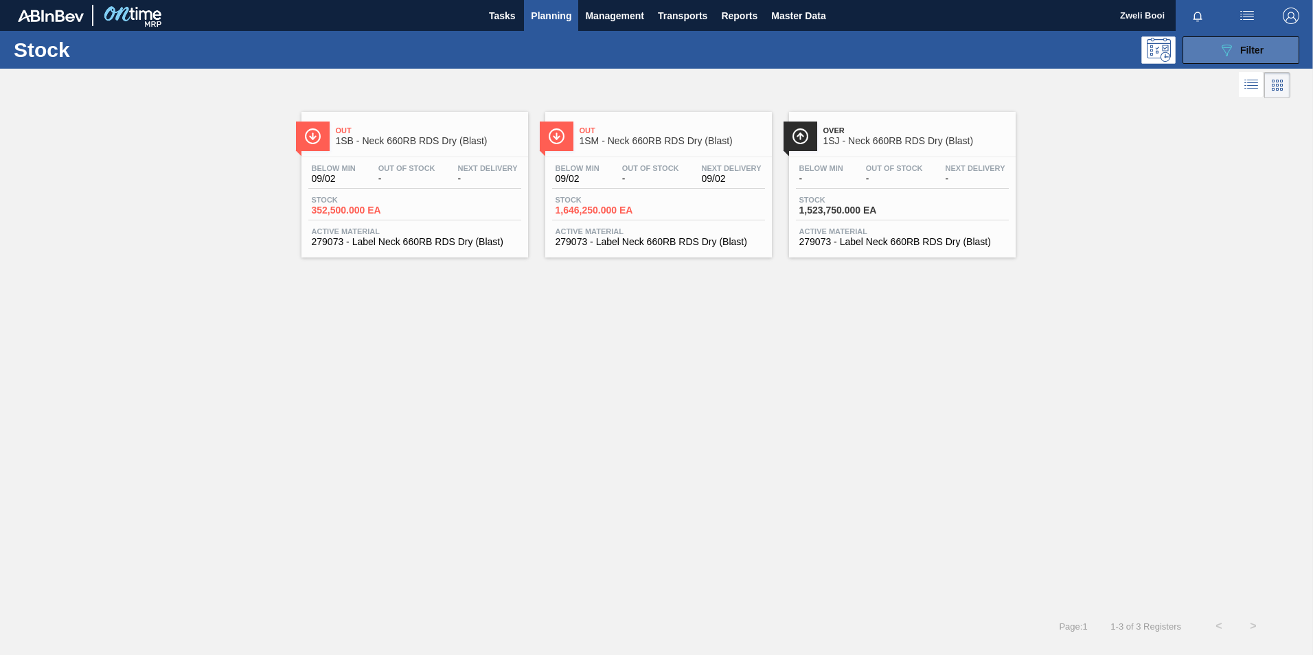
click at [1210, 61] on button "089F7B8B-B2A5-4AFE-B5C0-19BA573D28AC Filter" at bounding box center [1240, 49] width 117 height 27
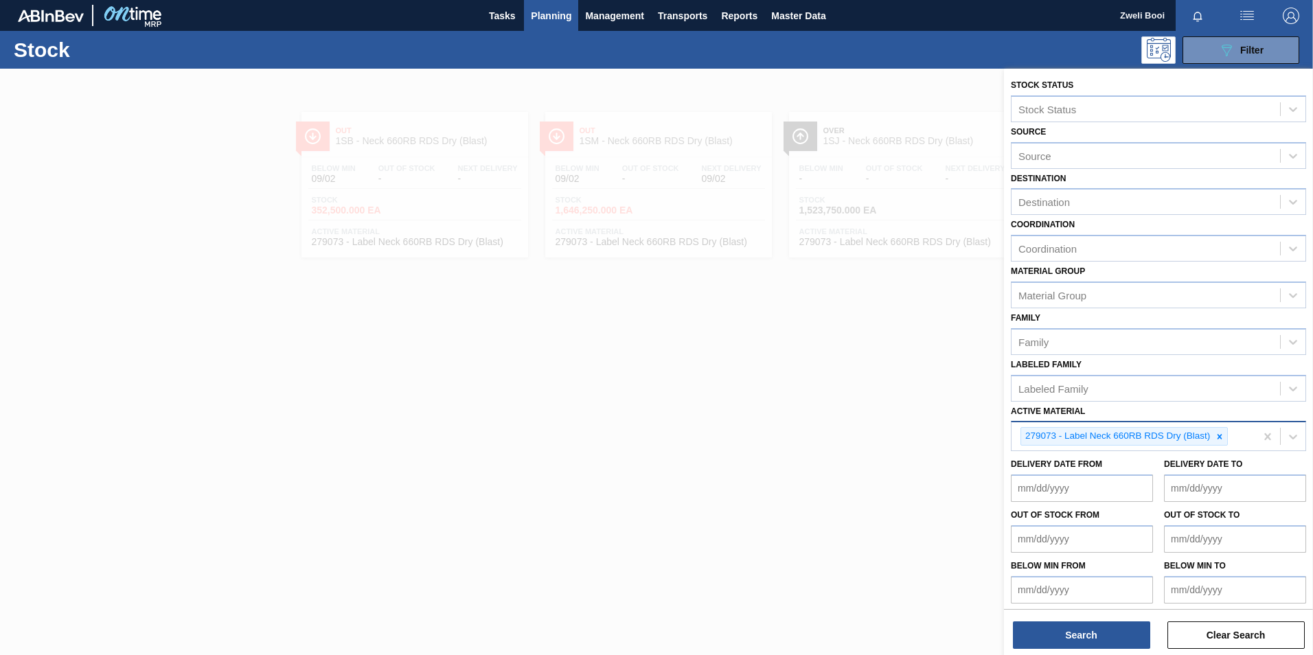
click at [1220, 435] on icon at bounding box center [1220, 437] width 10 height 10
paste Material "285003"
type Material "285003"
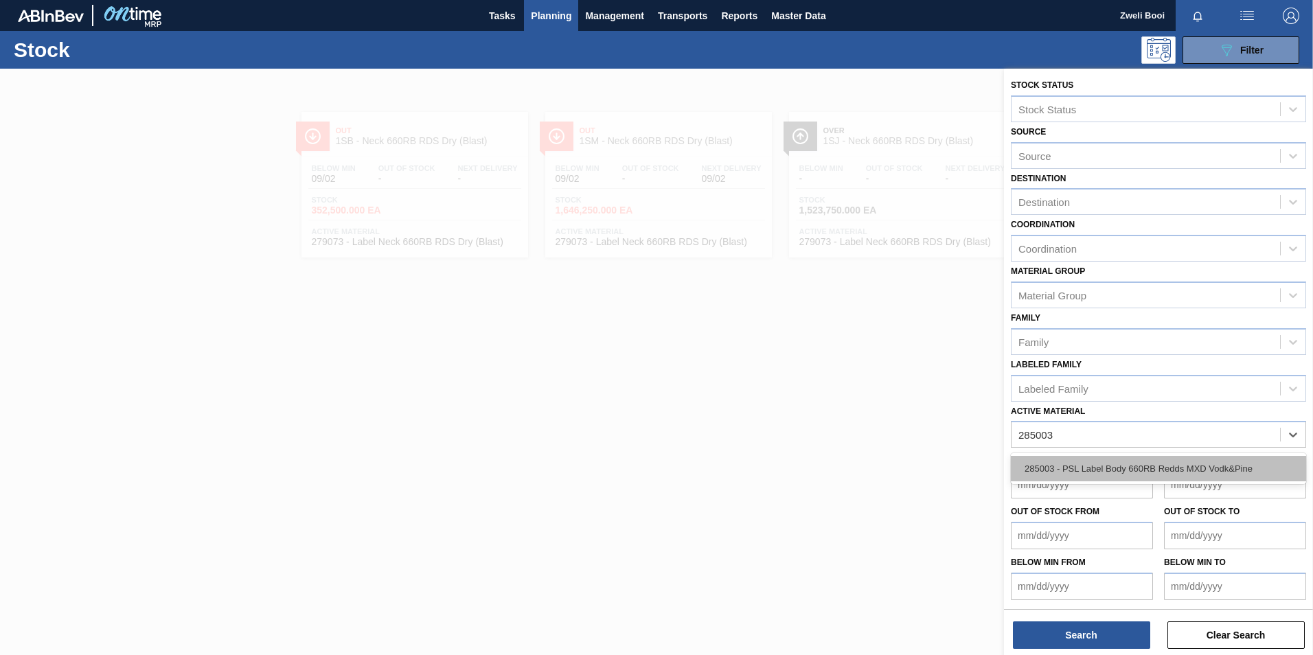
click at [1196, 469] on div "285003 - PSL Label Body 660RB Redds MXD Vodk&Pine" at bounding box center [1158, 468] width 295 height 25
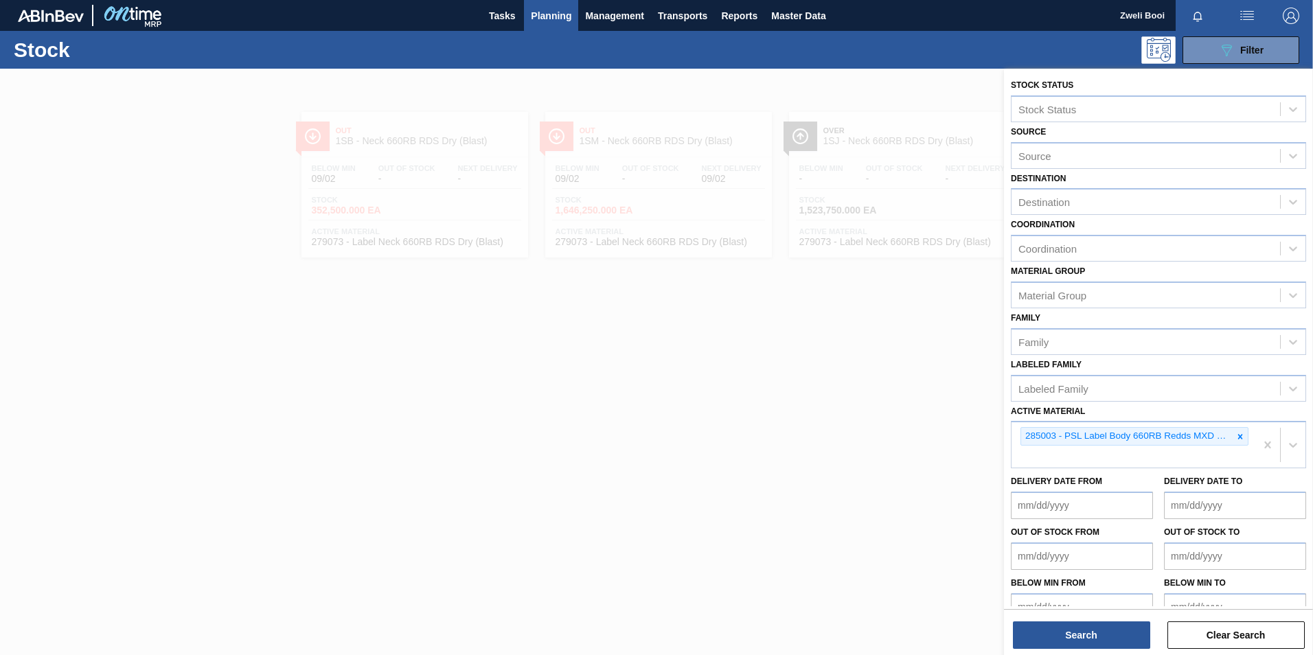
click at [1095, 650] on div "Stock Status Stock Status Source Source Destination Destination Coordination Co…" at bounding box center [1158, 363] width 309 height 589
click at [1096, 639] on button "Search" at bounding box center [1081, 634] width 137 height 27
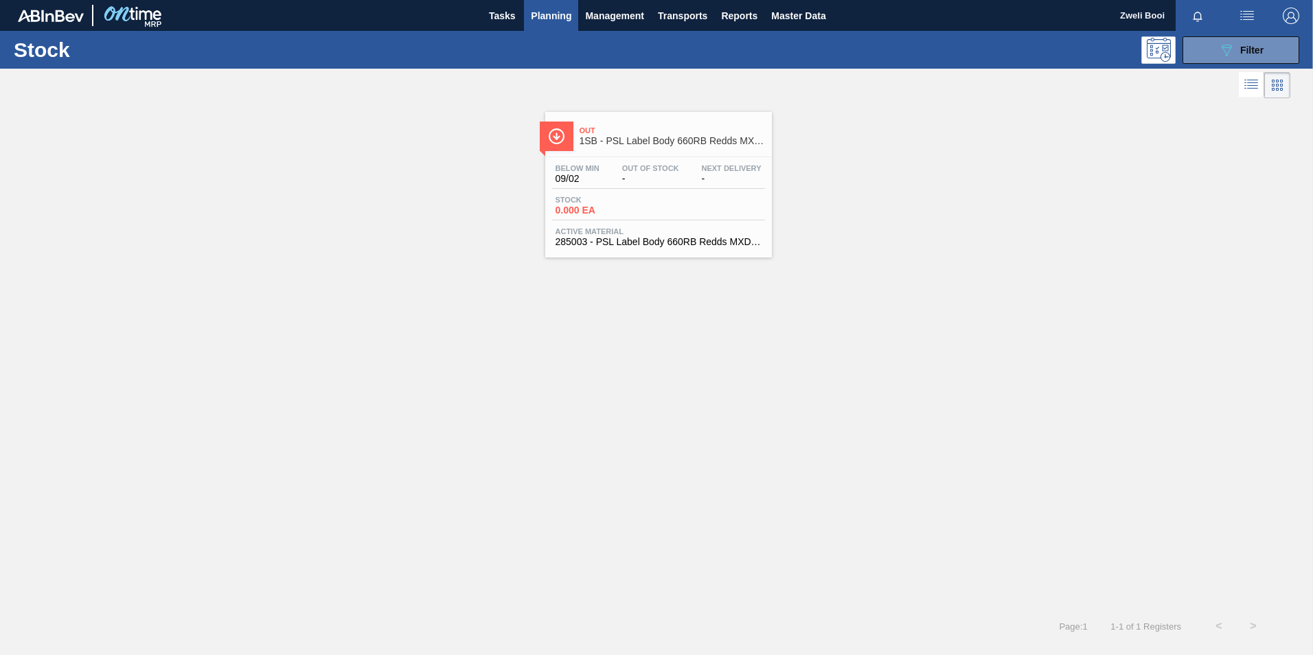
click at [1239, 64] on div "Stock 089F7B8B-B2A5-4AFE-B5C0-19BA573D28AC Filter" at bounding box center [656, 50] width 1313 height 38
click at [1239, 57] on div "089F7B8B-B2A5-4AFE-B5C0-19BA573D28AC Filter" at bounding box center [1240, 50] width 45 height 16
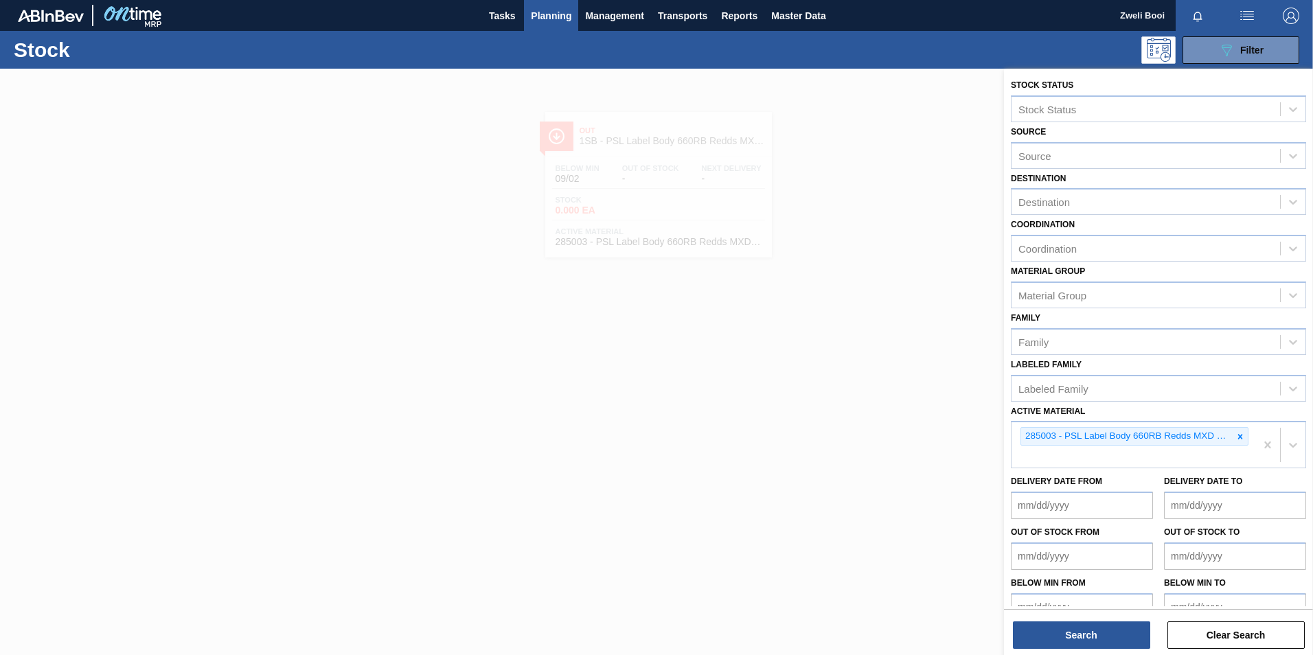
click at [948, 380] on div at bounding box center [656, 396] width 1313 height 655
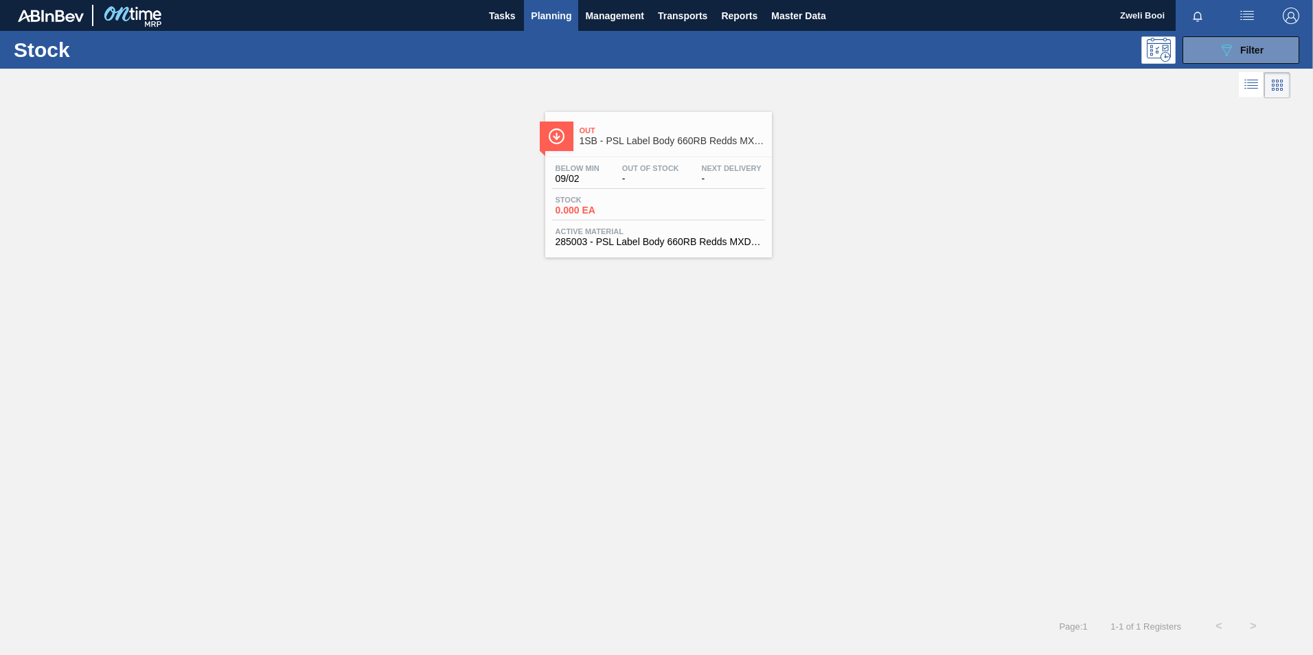
click at [678, 163] on div "Below Min 09/02 Out Of Stock - Next Delivery - Stock 0.000 EA Active Material 2…" at bounding box center [658, 203] width 227 height 93
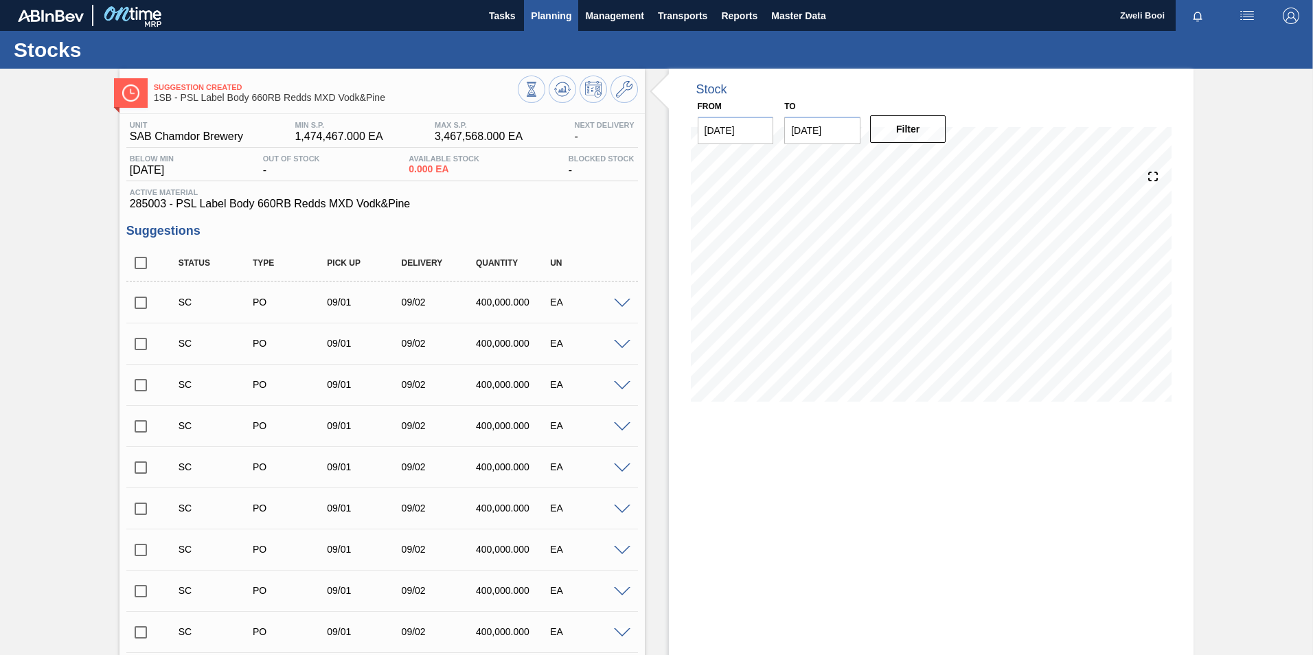
click at [552, 3] on button "Planning" at bounding box center [551, 15] width 54 height 31
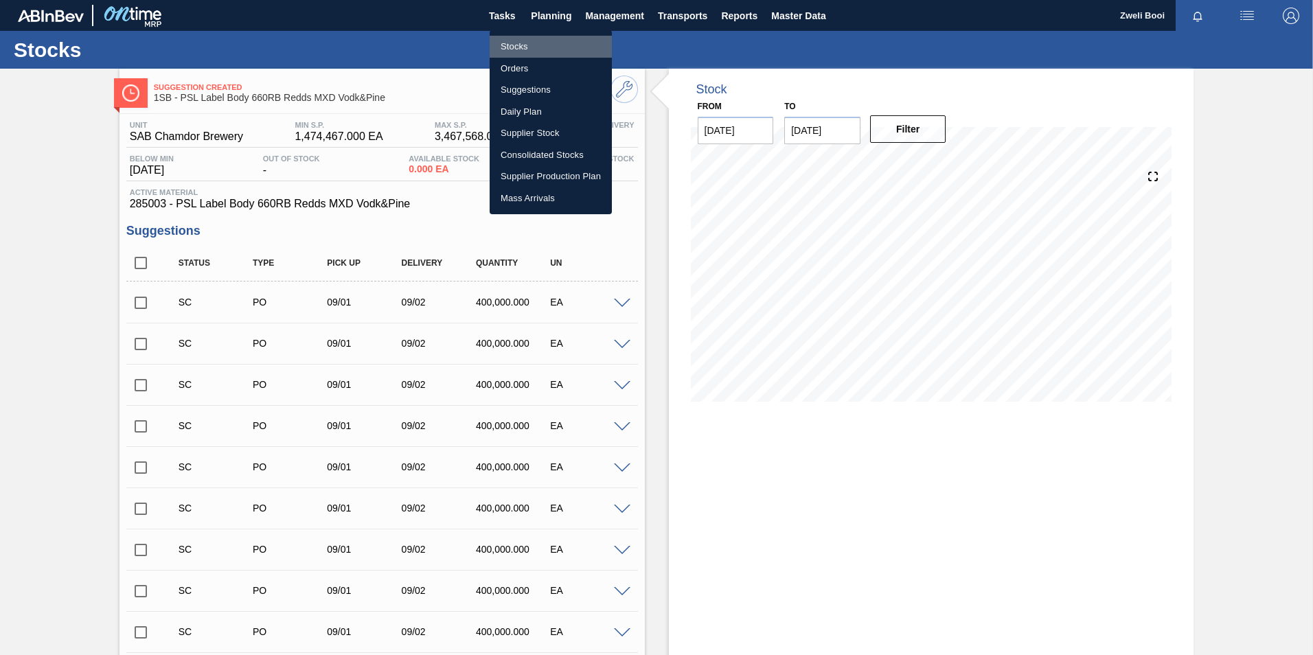
click at [541, 42] on li "Stocks" at bounding box center [551, 47] width 122 height 22
